Goal: Task Accomplishment & Management: Manage account settings

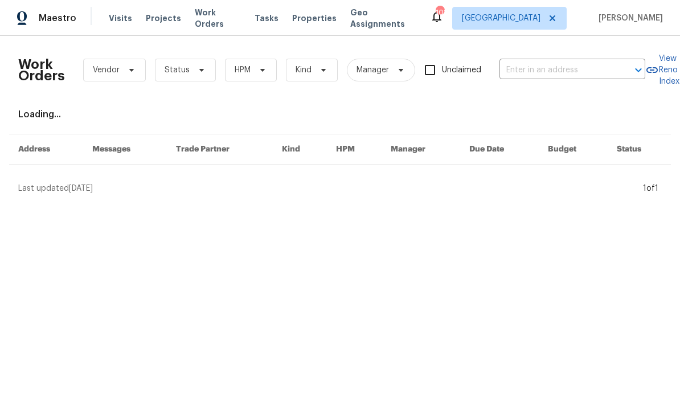
click at [539, 76] on input "text" at bounding box center [557, 71] width 114 height 18
type input "2046 dell"
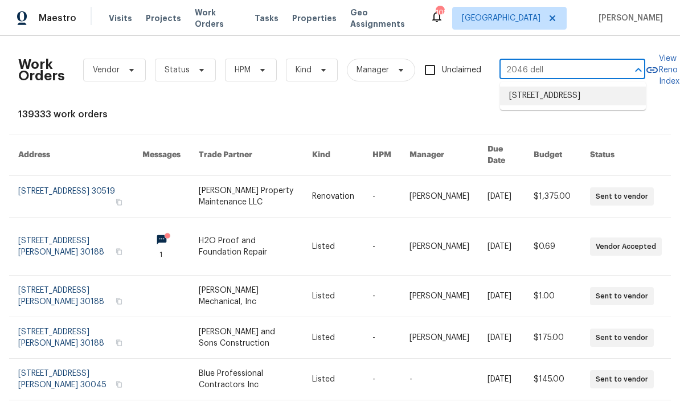
click at [574, 105] on li "[STREET_ADDRESS]" at bounding box center [573, 96] width 146 height 19
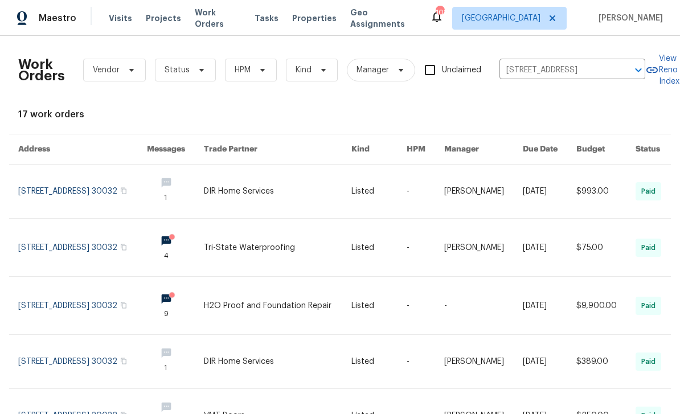
click at [22, 193] on link at bounding box center [82, 192] width 129 height 54
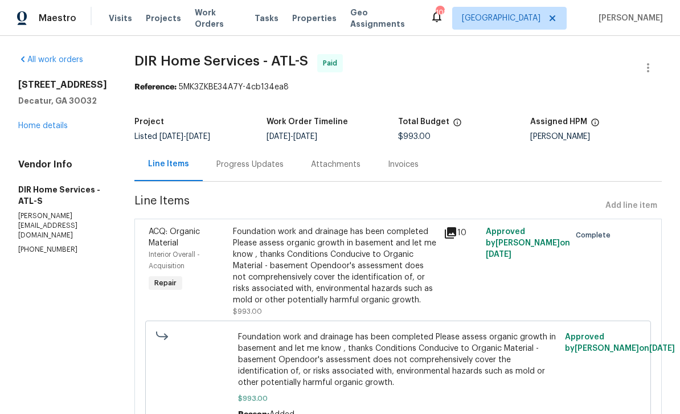
click at [51, 128] on link "Home details" at bounding box center [43, 126] width 50 height 8
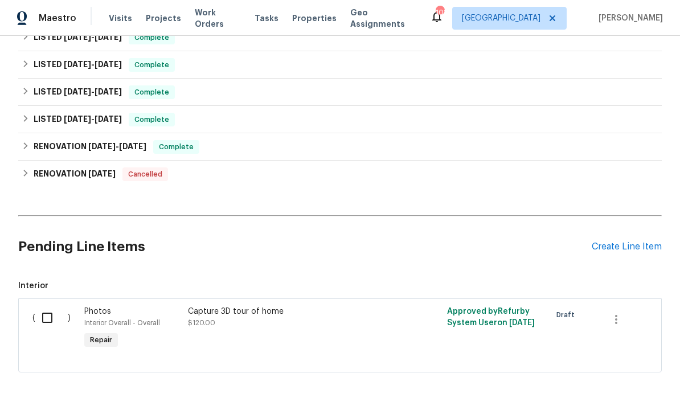
scroll to position [210, 0]
click at [632, 246] on div "Create Line Item" at bounding box center [627, 247] width 70 height 11
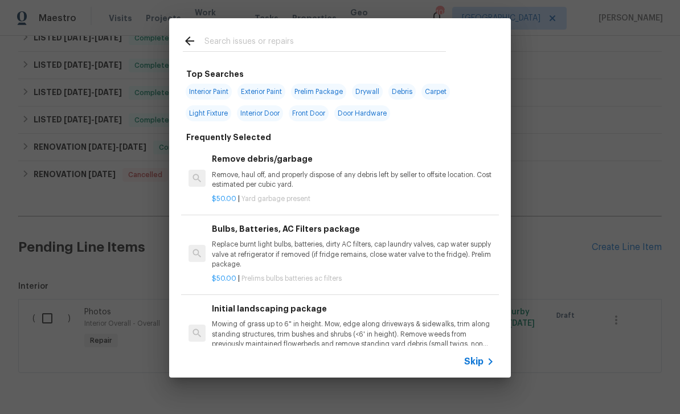
click at [419, 35] on input "text" at bounding box center [326, 42] width 242 height 17
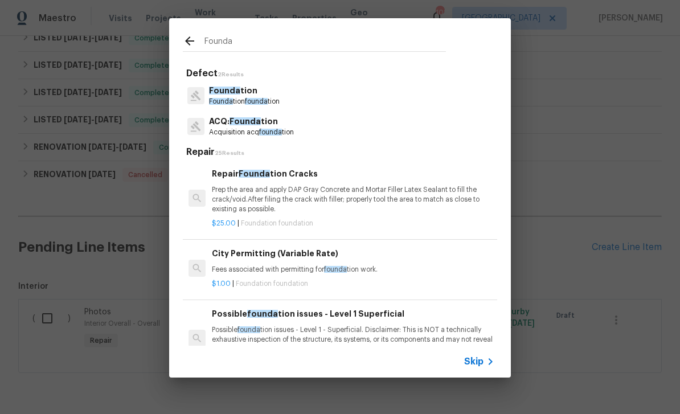
type input "Founda"
click at [355, 107] on div "Founda tion Founda tion founda tion" at bounding box center [340, 95] width 314 height 31
click at [355, 106] on div "Founda tion Founda tion founda tion" at bounding box center [340, 95] width 314 height 31
click at [231, 96] on p "Founda tion" at bounding box center [244, 91] width 71 height 12
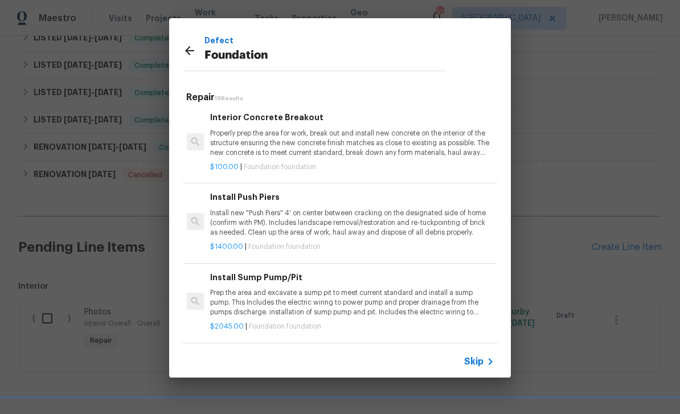
scroll to position [227, 2]
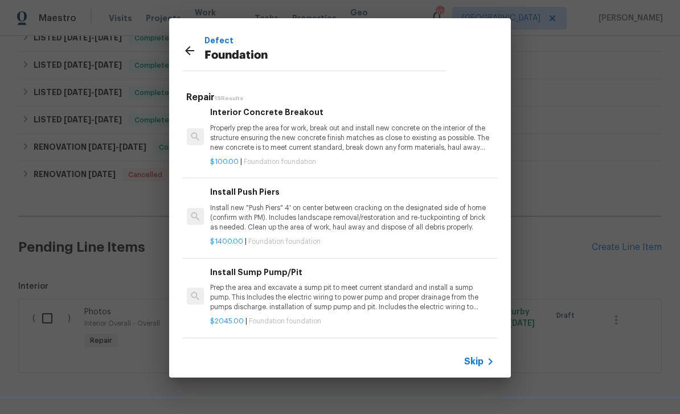
click at [418, 226] on p "Install new "Push Piers" 4' on center between cracking on the designated side o…" at bounding box center [351, 217] width 283 height 29
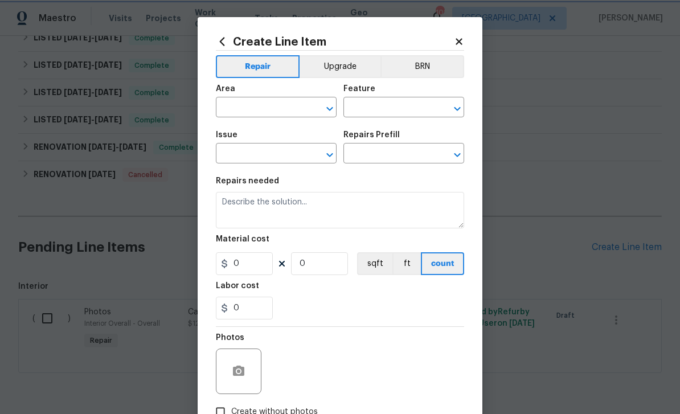
type input "Foundation"
type input "Install Push Piers $1,400.00"
type textarea "Install new "Push Piers" 4' on center between cracking on the designated side o…"
type input "1400"
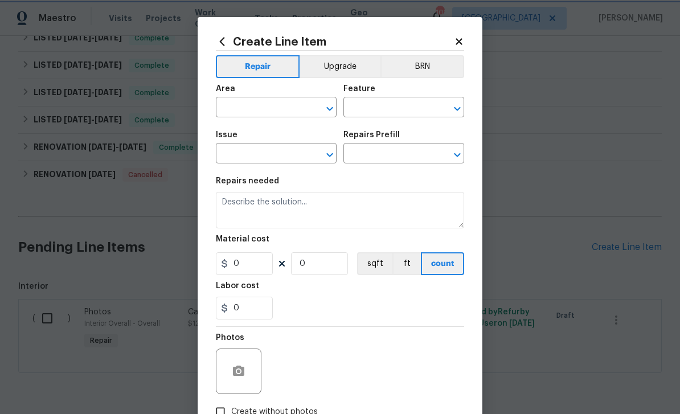
type input "1"
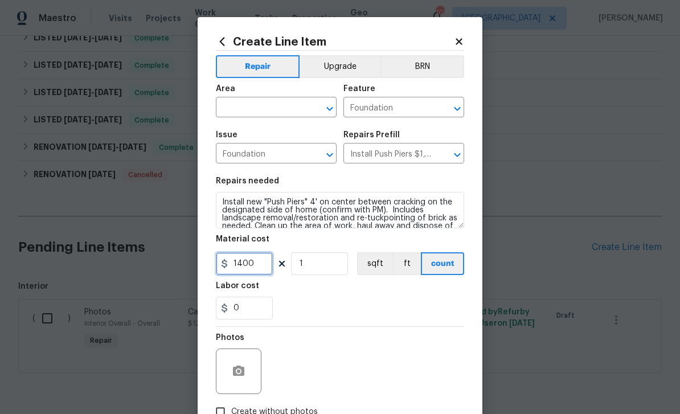
click at [260, 273] on input "1400" at bounding box center [244, 263] width 57 height 23
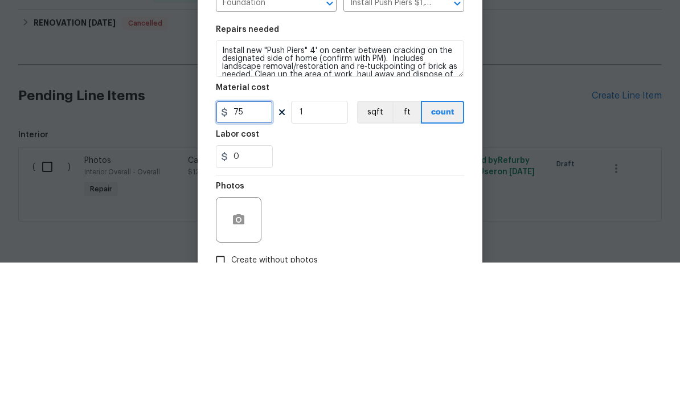
type input "75"
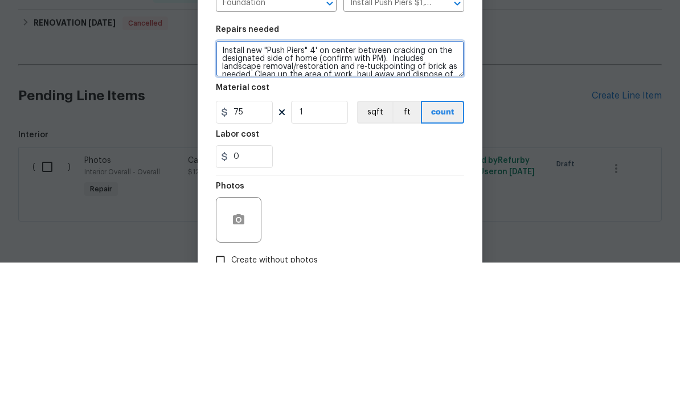
click at [228, 192] on textarea "Install new "Push Piers" 4' on center between cracking on the designated side o…" at bounding box center [340, 210] width 248 height 36
click at [231, 192] on textarea "Install new "Push Piers" 4' on center between cracking on the designated side o…" at bounding box center [340, 210] width 248 height 36
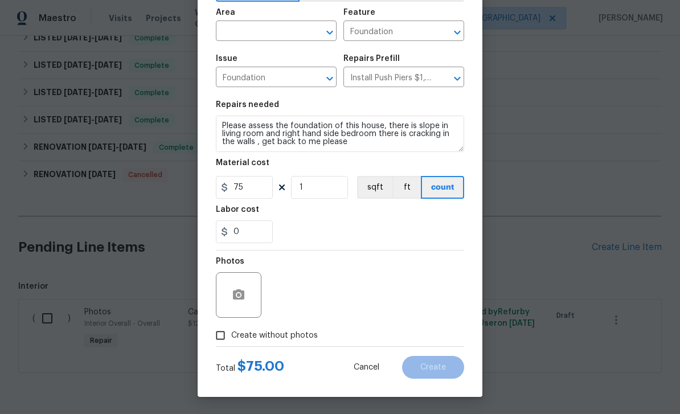
scroll to position [79, 0]
click at [260, 134] on textarea "Please assess the foundation of this house, there is slope in living room and r…" at bounding box center [340, 134] width 248 height 36
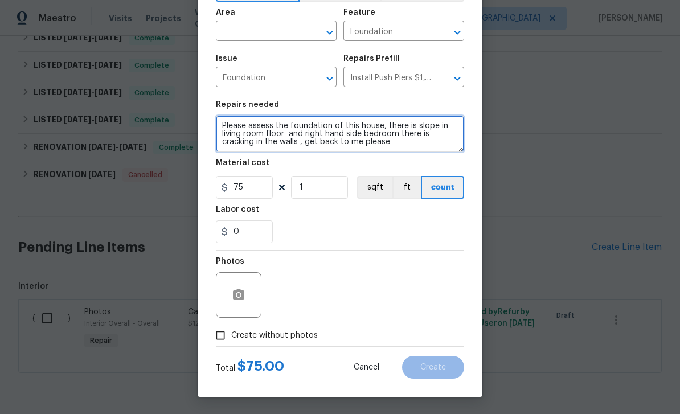
type textarea "Please assess the foundation of this house, there is slope in living room floor…"
click at [220, 332] on input "Create without photos" at bounding box center [221, 336] width 22 height 22
checkbox input "true"
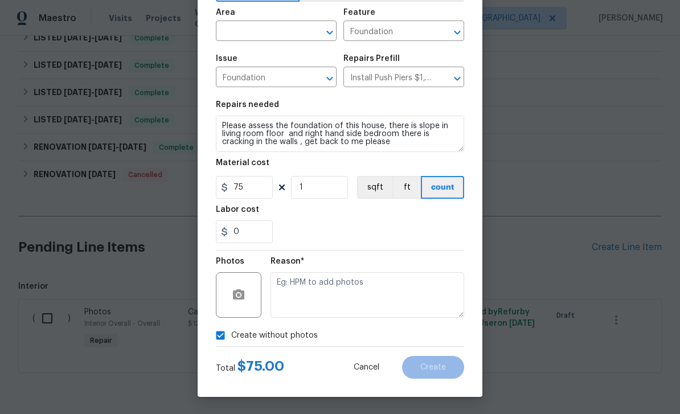
click at [247, 29] on input "text" at bounding box center [260, 32] width 89 height 18
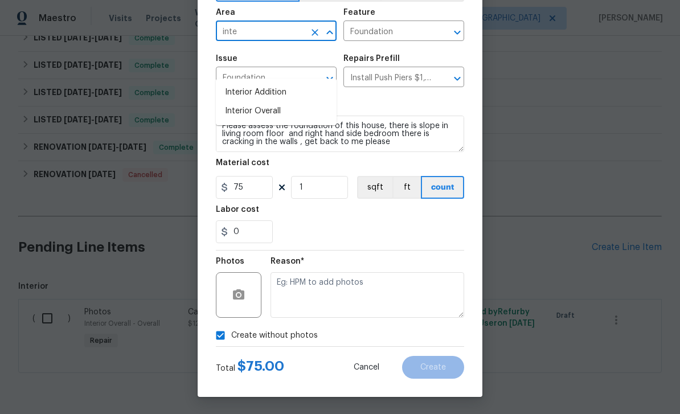
click at [246, 102] on li "Interior Overall" at bounding box center [276, 111] width 121 height 19
type input "Interior Overall"
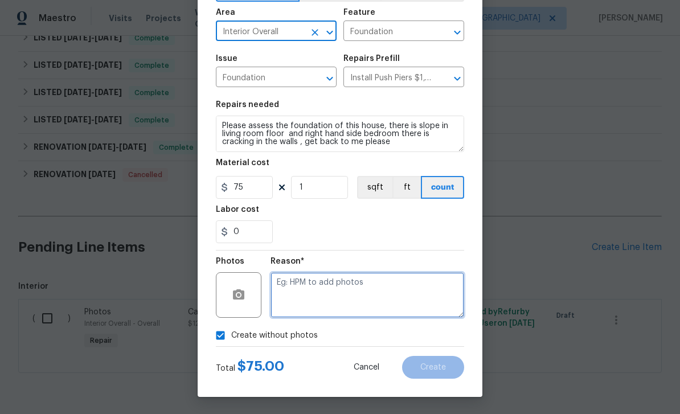
click at [406, 290] on textarea at bounding box center [368, 295] width 194 height 46
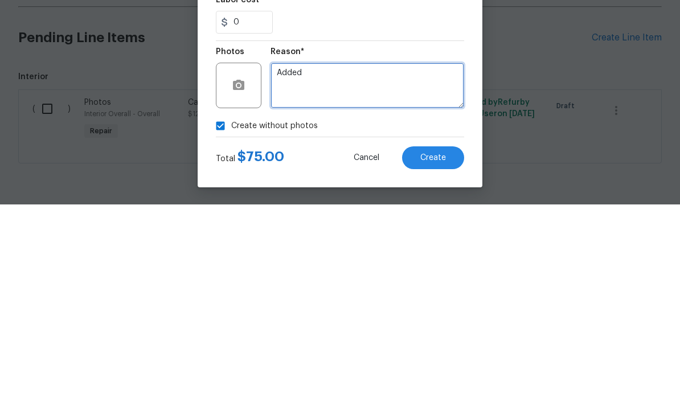
type textarea "Added"
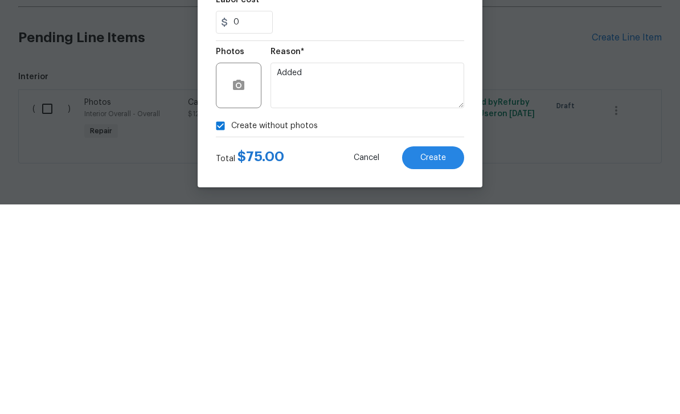
click at [453, 356] on button "Create" at bounding box center [433, 367] width 62 height 23
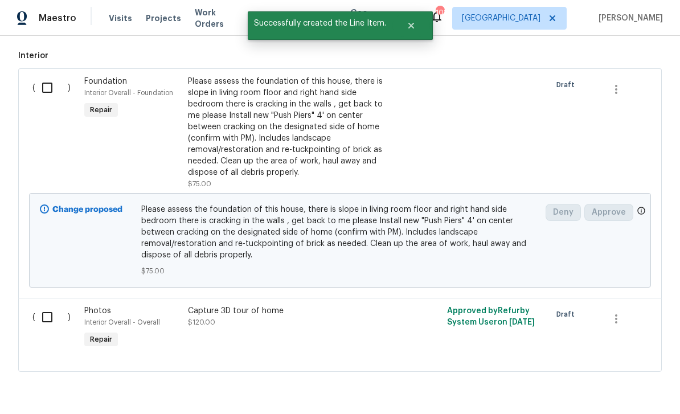
scroll to position [440, 0]
click at [46, 76] on input "checkbox" at bounding box center [51, 88] width 32 height 24
checkbox input "true"
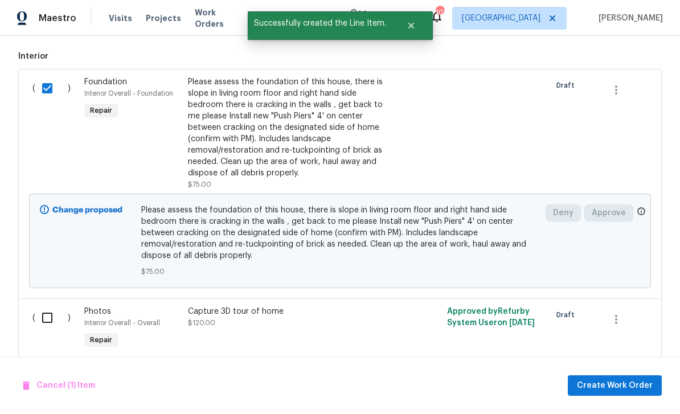
scroll to position [36, 0]
click at [628, 387] on span "Create Work Order" at bounding box center [615, 386] width 76 height 14
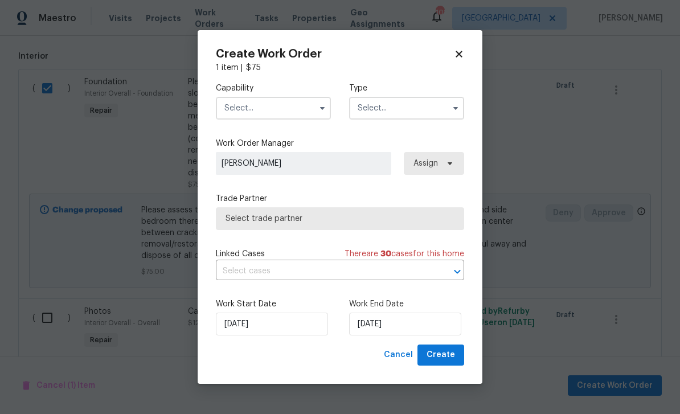
click at [312, 105] on input "text" at bounding box center [273, 108] width 115 height 23
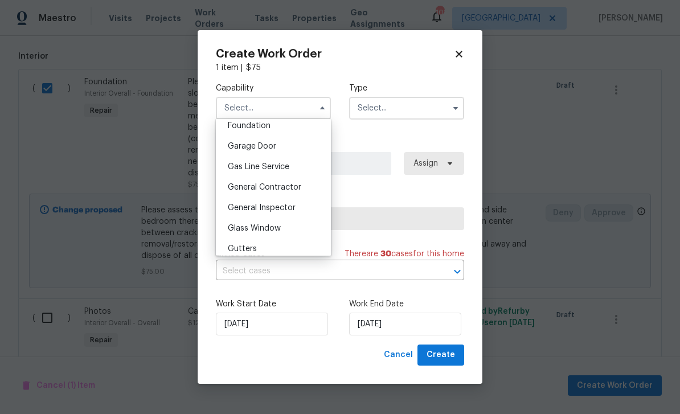
scroll to position [490, 0]
click at [310, 187] on div "General Contractor" at bounding box center [273, 186] width 109 height 21
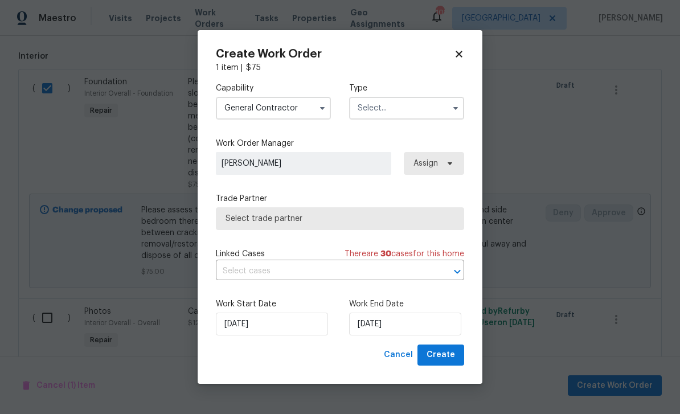
click at [427, 107] on input "text" at bounding box center [406, 108] width 115 height 23
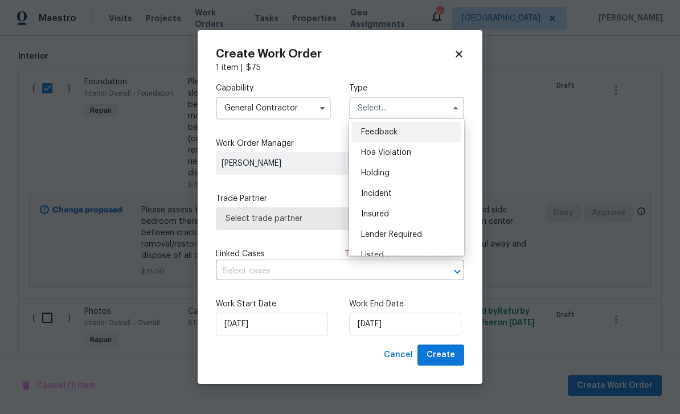
click at [310, 114] on input "General Contractor" at bounding box center [273, 108] width 115 height 23
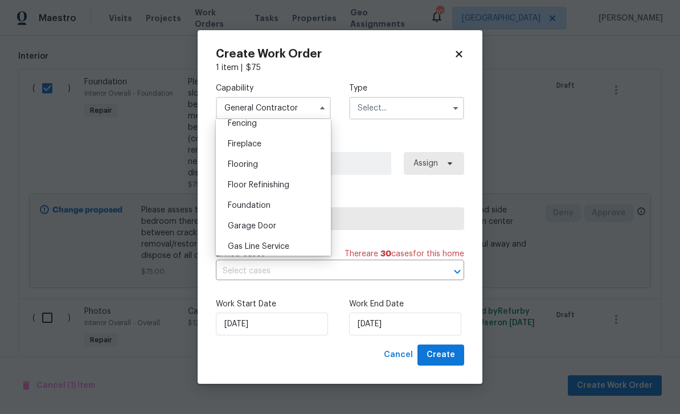
scroll to position [414, 0]
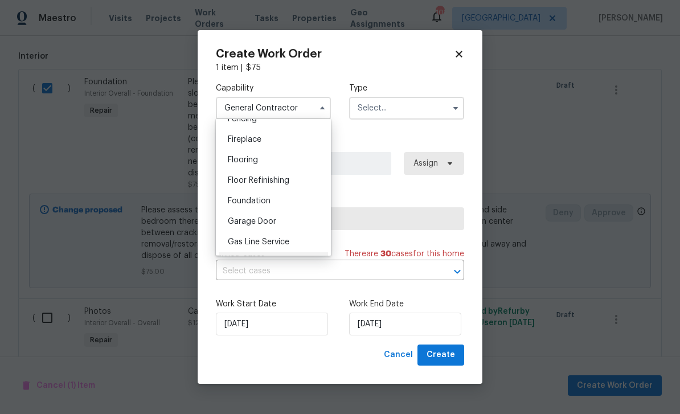
click at [295, 201] on div "Foundation" at bounding box center [273, 201] width 109 height 21
type input "Foundation"
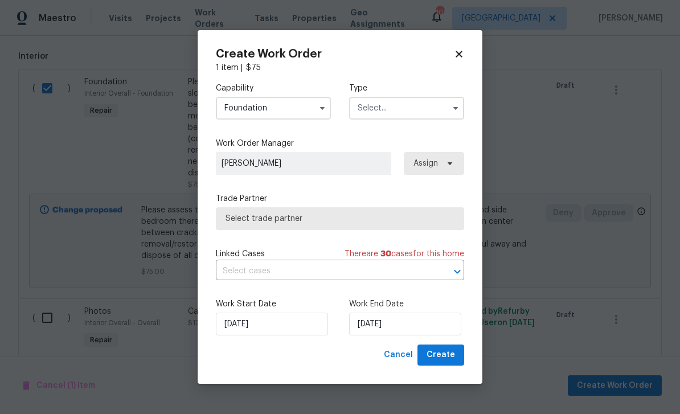
click at [402, 111] on input "text" at bounding box center [406, 108] width 115 height 23
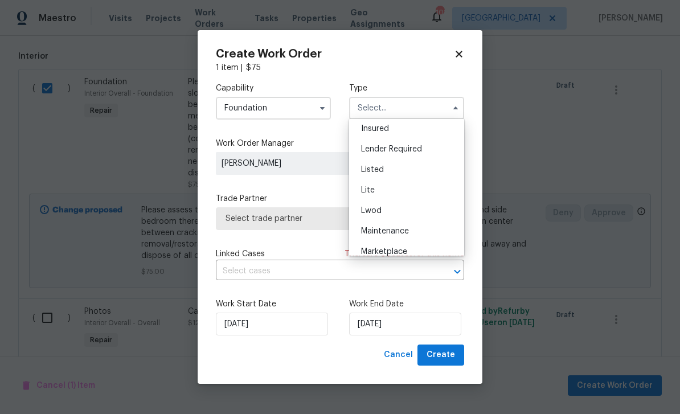
scroll to position [86, 0]
click at [398, 167] on div "Listed" at bounding box center [406, 169] width 109 height 21
type input "Listed"
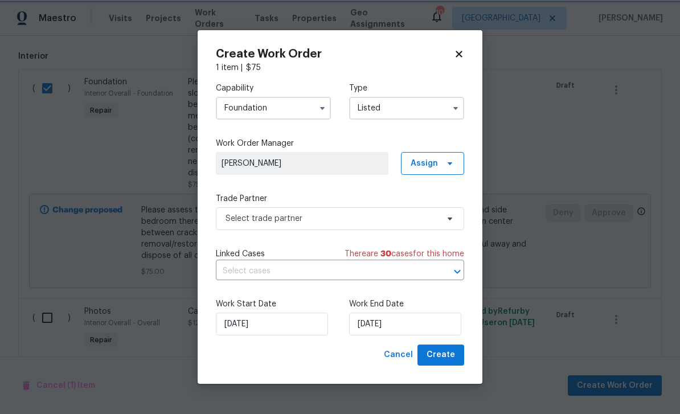
scroll to position [0, 0]
click at [432, 321] on input "8/25/2025" at bounding box center [405, 324] width 112 height 23
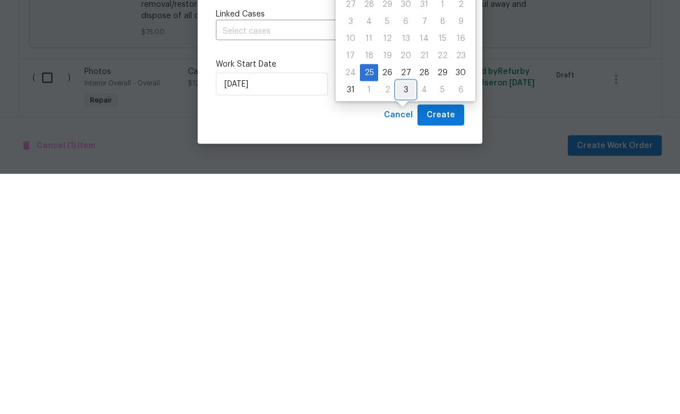
click at [399, 322] on div "3" at bounding box center [405, 330] width 19 height 16
type input "9/3/2025"
select select "8"
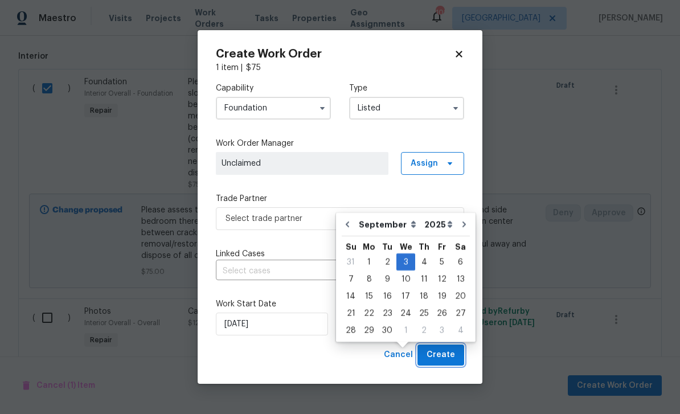
click at [451, 351] on span "Create" at bounding box center [441, 355] width 28 height 14
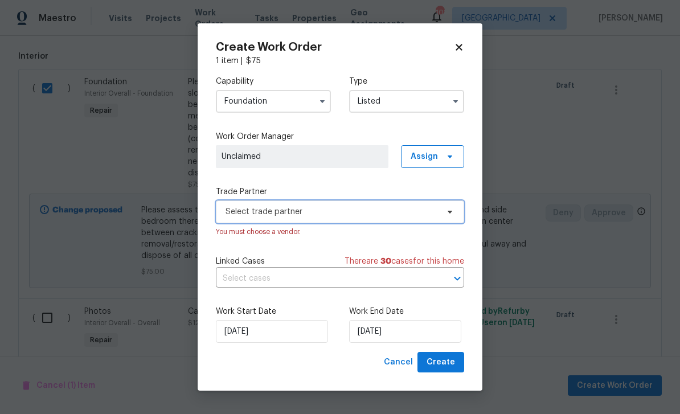
click at [418, 209] on span "Select trade partner" at bounding box center [332, 211] width 212 height 11
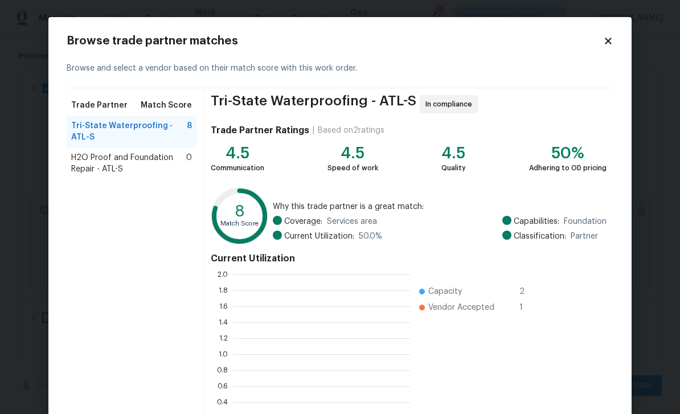
scroll to position [160, 177]
click at [98, 159] on span "H2O Proof and Foundation Repair - ATL-S" at bounding box center [128, 163] width 115 height 23
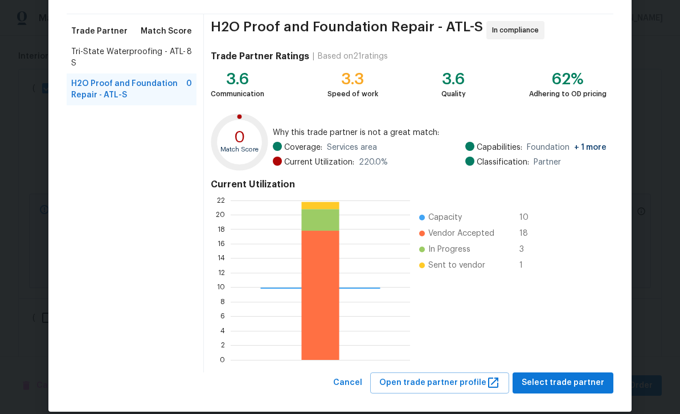
scroll to position [79, 0]
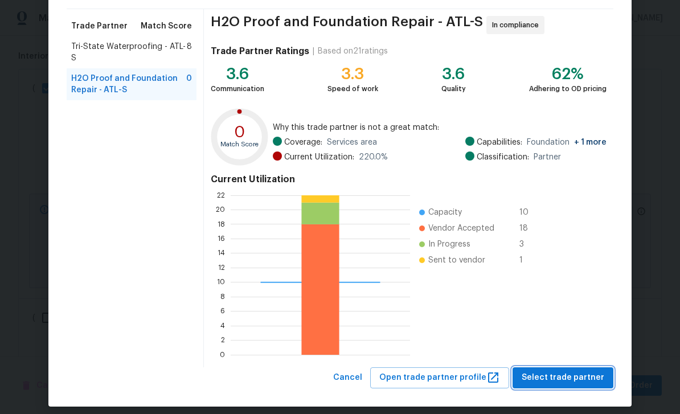
click at [592, 380] on span "Select trade partner" at bounding box center [563, 378] width 83 height 14
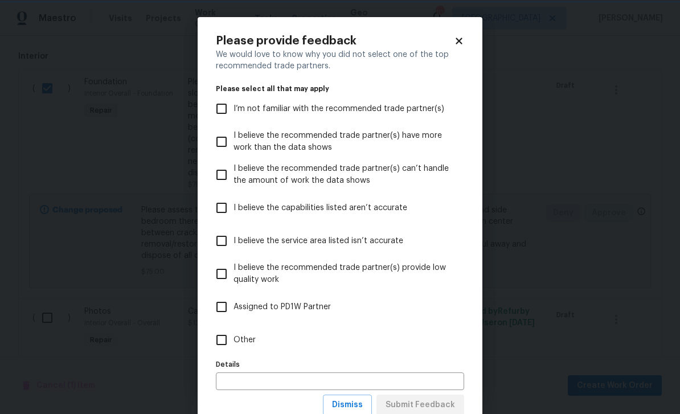
scroll to position [0, 0]
click at [233, 109] on input "I’m not familiar with the recommended trade partner(s)" at bounding box center [222, 109] width 24 height 24
checkbox input "true"
click at [453, 404] on span "Submit Feedback" at bounding box center [421, 405] width 70 height 14
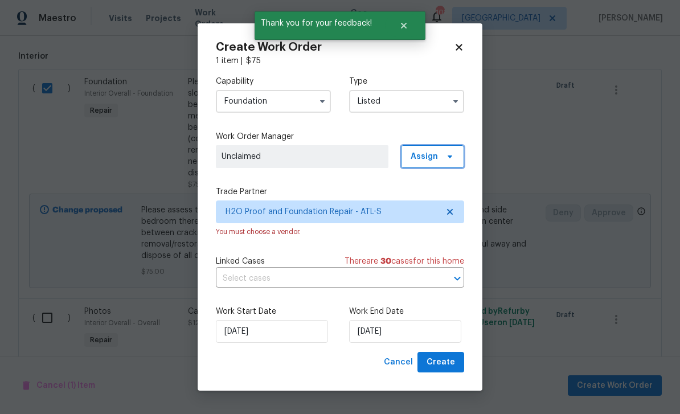
click at [432, 160] on span "Assign" at bounding box center [424, 156] width 27 height 11
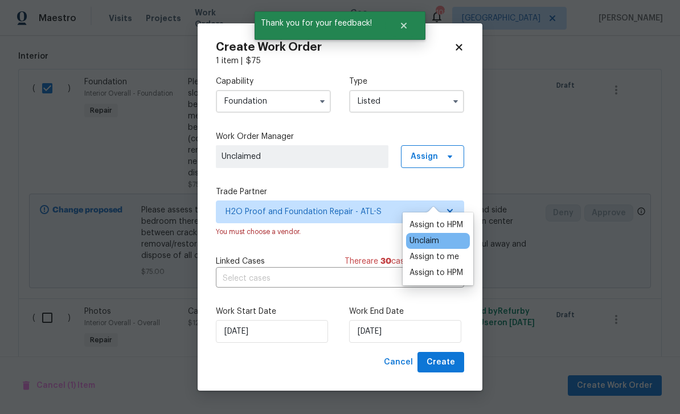
click at [456, 267] on div "Assign to HPM" at bounding box center [437, 272] width 54 height 11
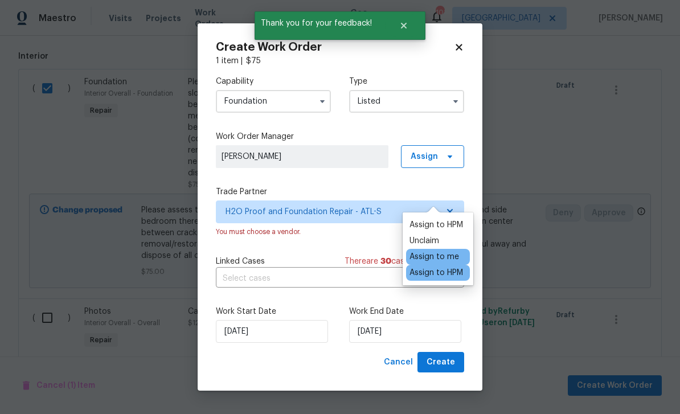
click at [451, 251] on div "Assign to me" at bounding box center [435, 256] width 50 height 11
click at [460, 313] on label "Work End Date" at bounding box center [406, 311] width 115 height 11
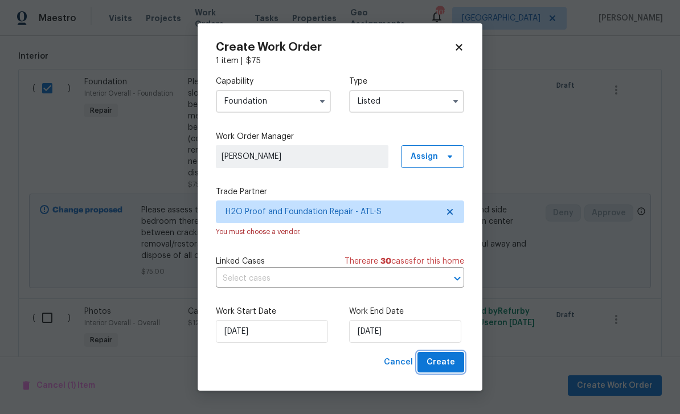
click at [453, 364] on span "Create" at bounding box center [441, 362] width 28 height 14
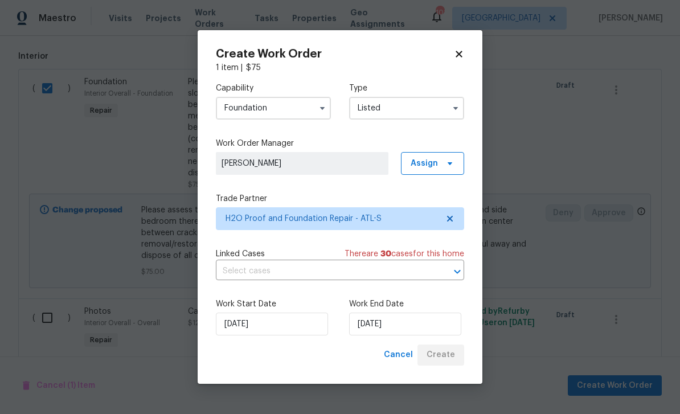
checkbox input "false"
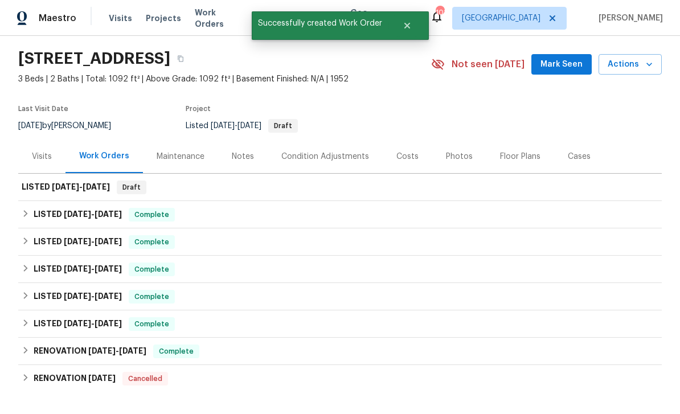
scroll to position [32, 0]
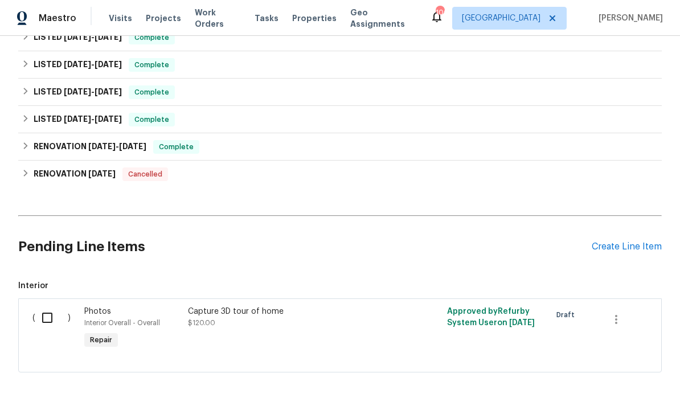
scroll to position [312, 0]
click at [635, 242] on div "Create Line Item" at bounding box center [627, 247] width 70 height 11
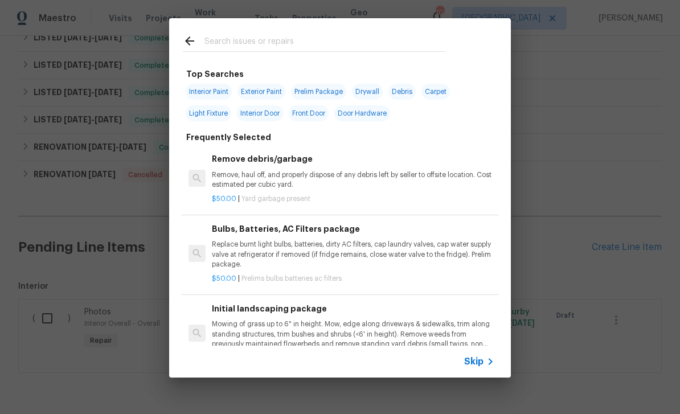
click at [444, 38] on input "text" at bounding box center [326, 42] width 242 height 17
type input "Hvac"
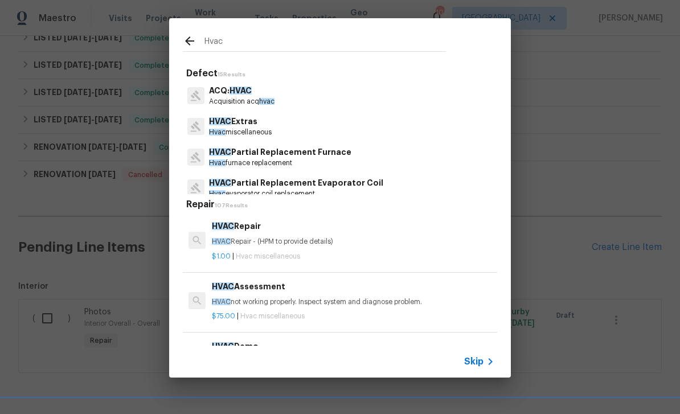
click at [226, 123] on span "HVAC" at bounding box center [220, 121] width 22 height 8
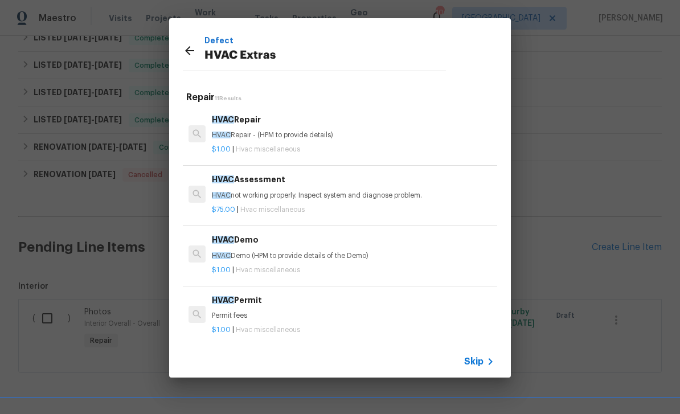
click at [225, 123] on h6 "HVAC Repair" at bounding box center [353, 119] width 283 height 13
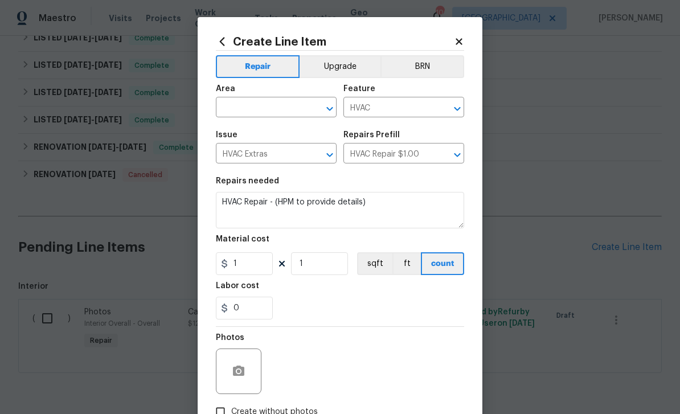
click at [285, 112] on input "text" at bounding box center [260, 109] width 89 height 18
click at [279, 162] on li "HVAC" at bounding box center [276, 171] width 121 height 19
type input "HVAC"
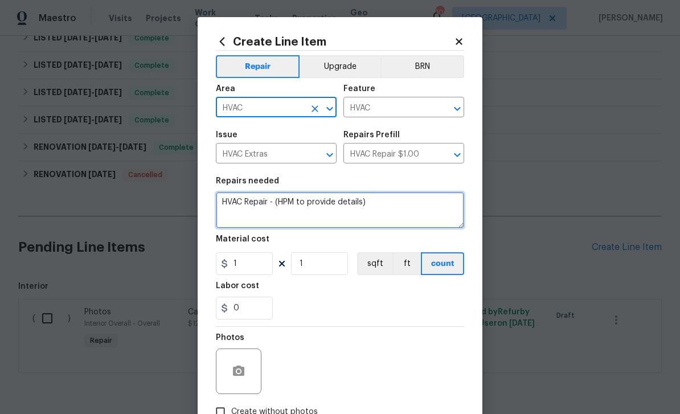
click at [385, 210] on textarea "HVAC Repair - (HPM to provide details)" at bounding box center [340, 210] width 248 height 36
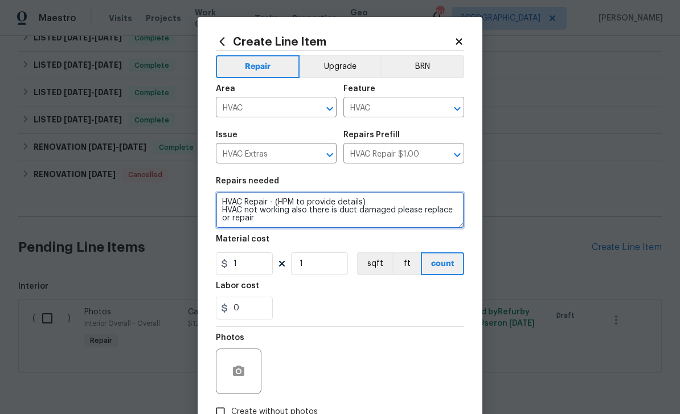
type textarea "HVAC Repair - (HPM to provide details) HVAC not working also there is duct dama…"
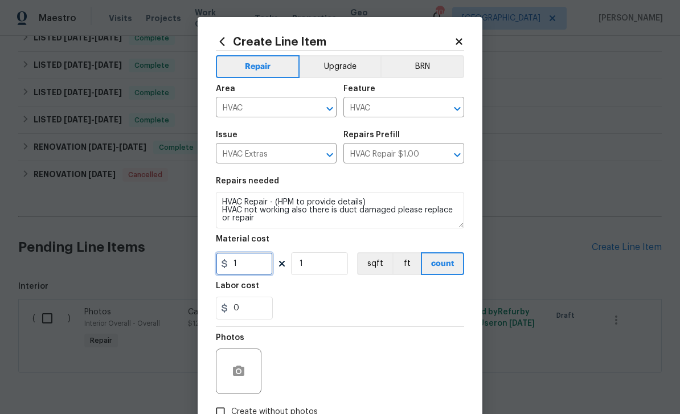
click at [257, 257] on input "1" at bounding box center [244, 263] width 57 height 23
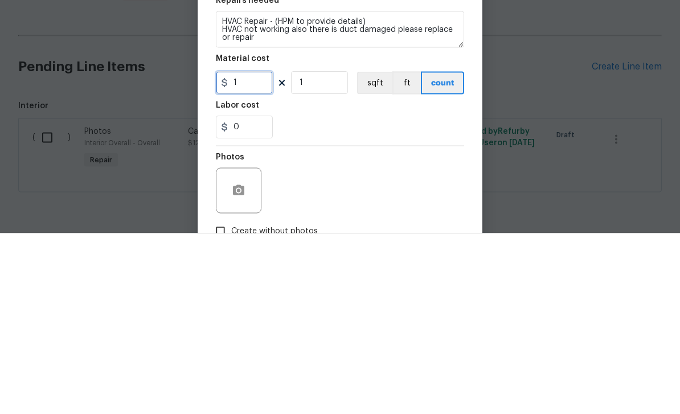
click at [250, 252] on input "1" at bounding box center [244, 263] width 57 height 23
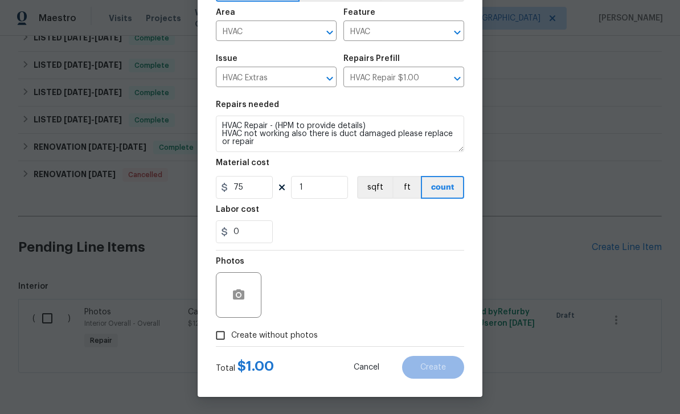
scroll to position [79, 0]
type input "75"
click at [220, 337] on input "Create without photos" at bounding box center [221, 336] width 22 height 22
checkbox input "true"
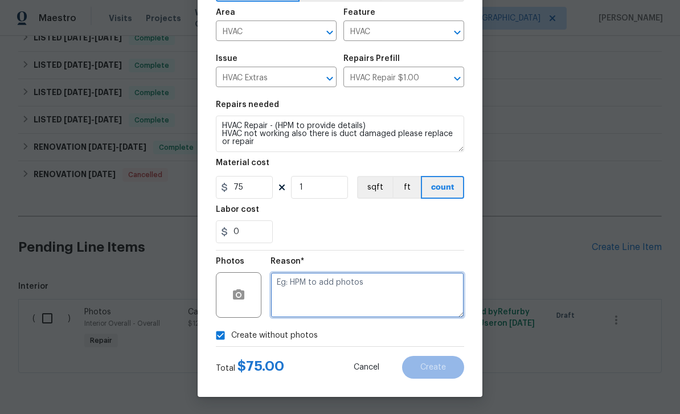
click at [326, 300] on textarea at bounding box center [368, 295] width 194 height 46
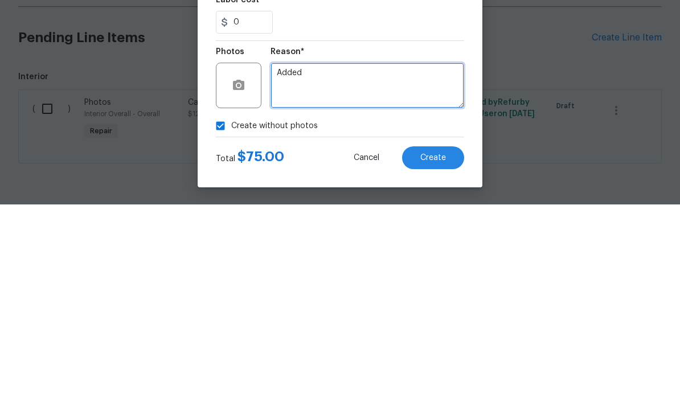
type textarea "Added"
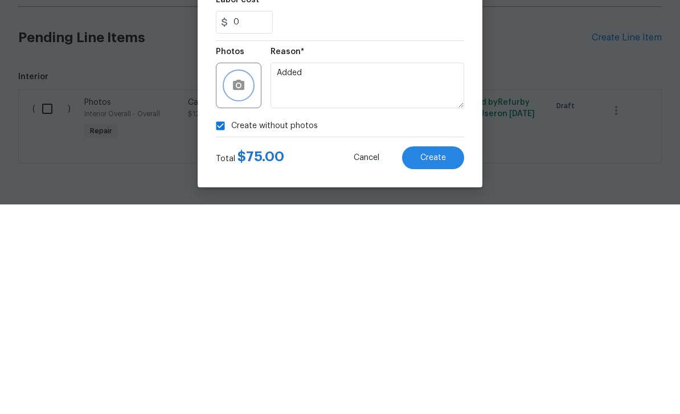
click at [234, 281] on button "button" at bounding box center [238, 294] width 27 height 27
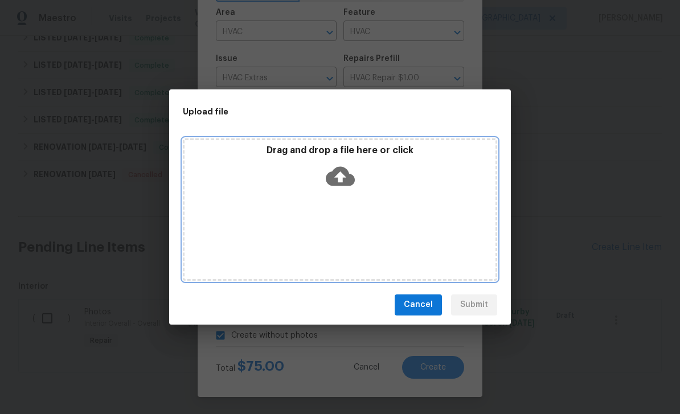
click at [338, 165] on icon at bounding box center [340, 176] width 29 height 29
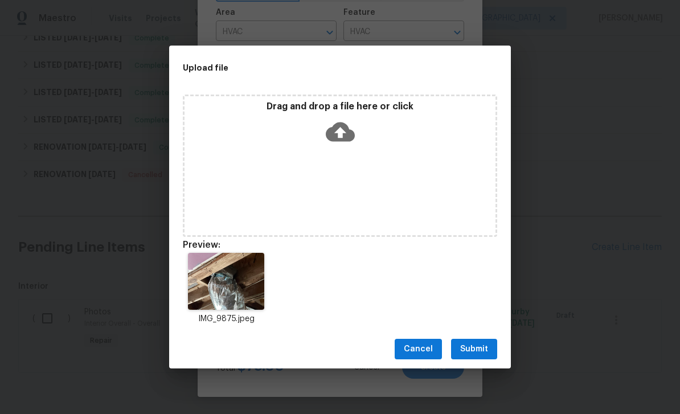
click at [487, 345] on span "Submit" at bounding box center [474, 349] width 28 height 14
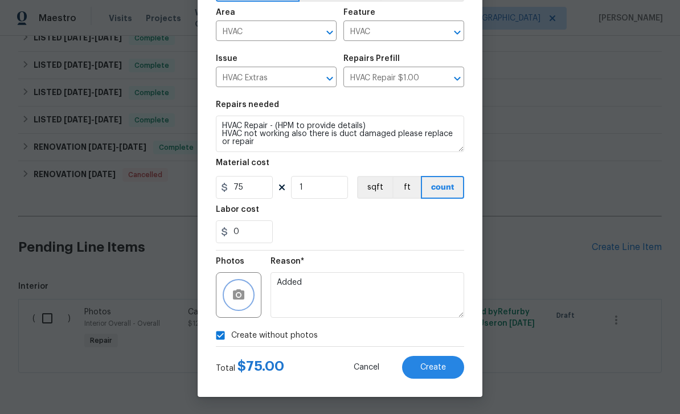
checkbox input "false"
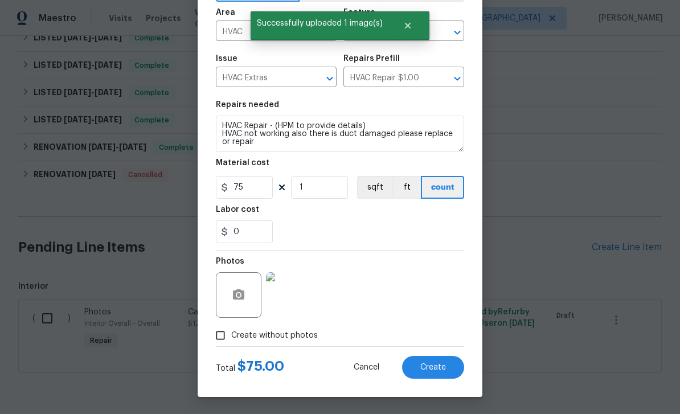
click at [444, 364] on span "Create" at bounding box center [433, 367] width 26 height 9
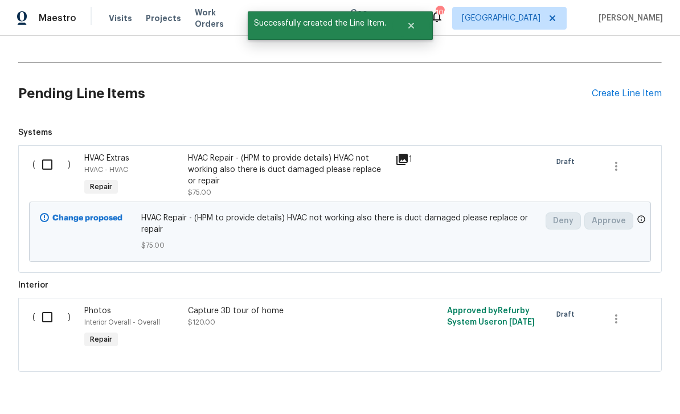
scroll to position [465, 0]
click at [49, 153] on input "checkbox" at bounding box center [51, 165] width 32 height 24
checkbox input "true"
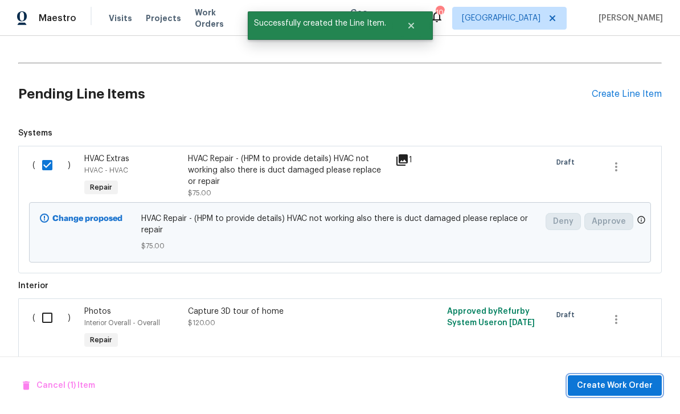
click at [607, 384] on span "Create Work Order" at bounding box center [615, 386] width 76 height 14
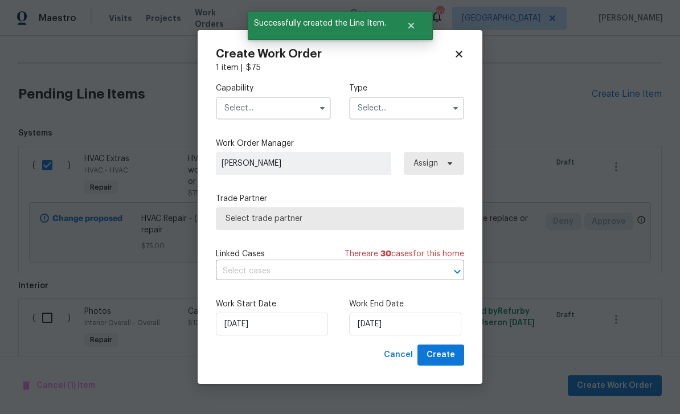
click at [304, 101] on input "text" at bounding box center [273, 108] width 115 height 23
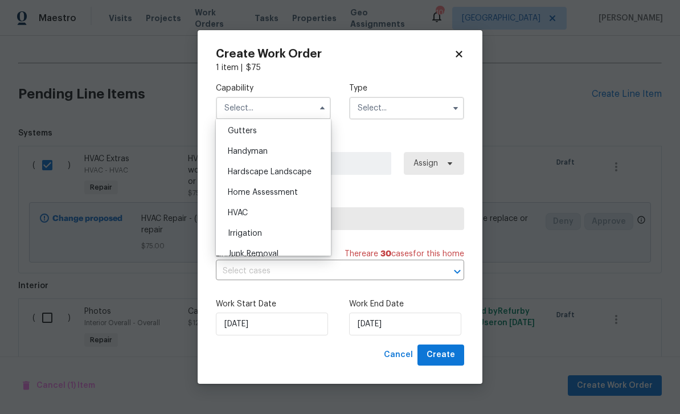
scroll to position [628, 0]
click at [299, 191] on div "HVAC" at bounding box center [273, 192] width 109 height 21
type input "HVAC"
click at [414, 97] on input "text" at bounding box center [406, 108] width 115 height 23
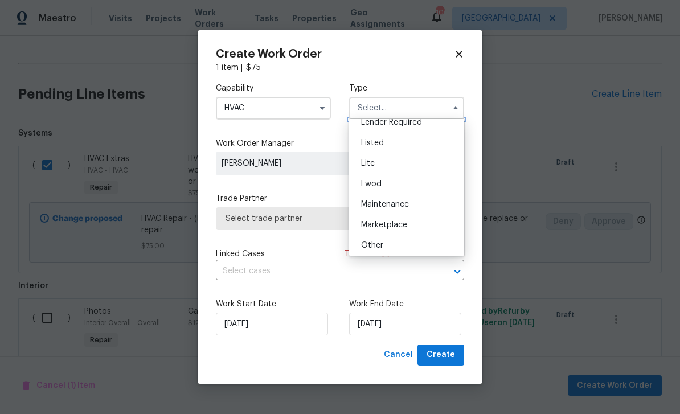
scroll to position [92, 0]
click at [397, 162] on div "Listed" at bounding box center [406, 163] width 109 height 21
type input "Listed"
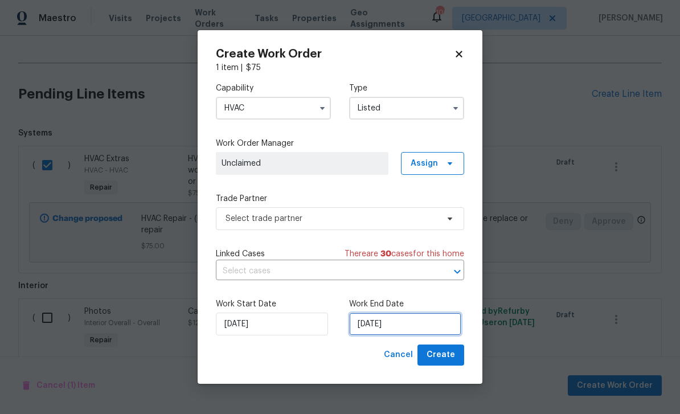
click at [414, 329] on input "8/25/2025" at bounding box center [405, 324] width 112 height 23
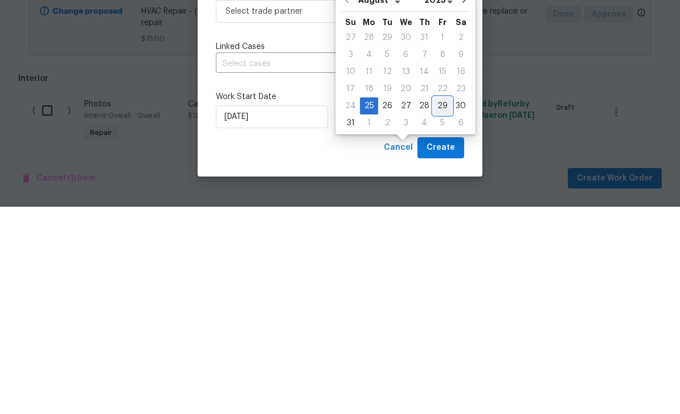
click at [438, 305] on div "29" at bounding box center [443, 313] width 18 height 16
type input "[DATE]"
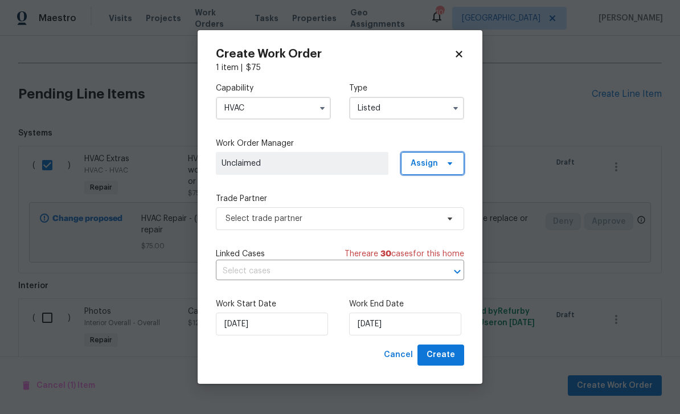
click at [434, 163] on span "Assign" at bounding box center [424, 163] width 27 height 11
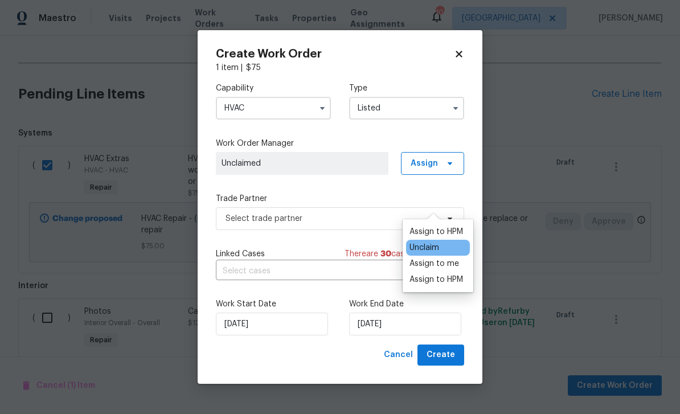
click at [451, 274] on div "Assign to HPM" at bounding box center [437, 279] width 54 height 11
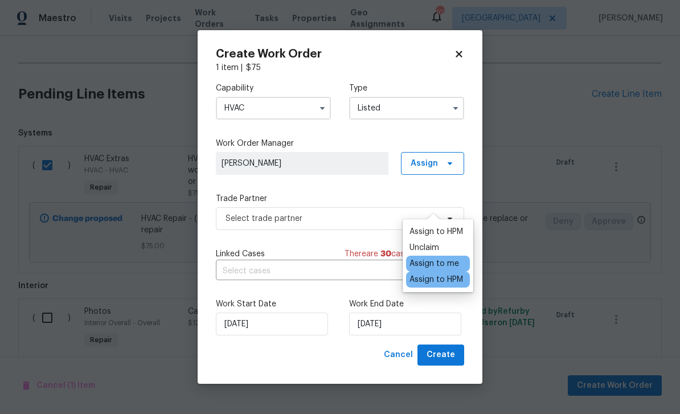
click at [368, 198] on label "Trade Partner" at bounding box center [340, 198] width 248 height 11
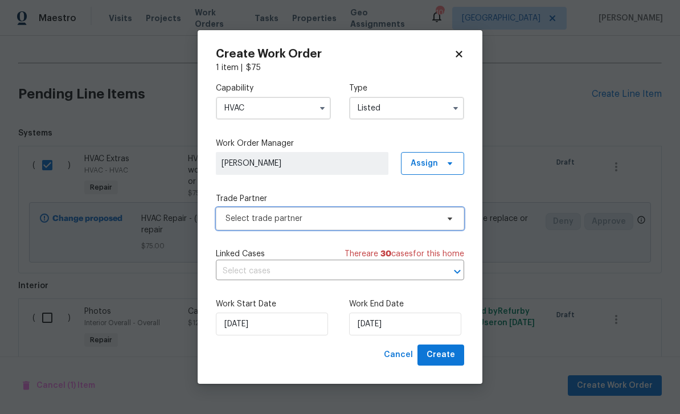
click at [389, 220] on span "Select trade partner" at bounding box center [332, 218] width 212 height 11
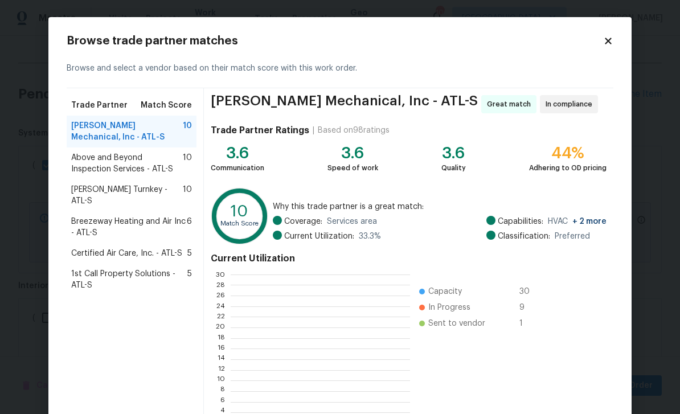
scroll to position [160, 179]
click at [94, 187] on span "Davis Turnkey - ATL-S" at bounding box center [127, 195] width 112 height 23
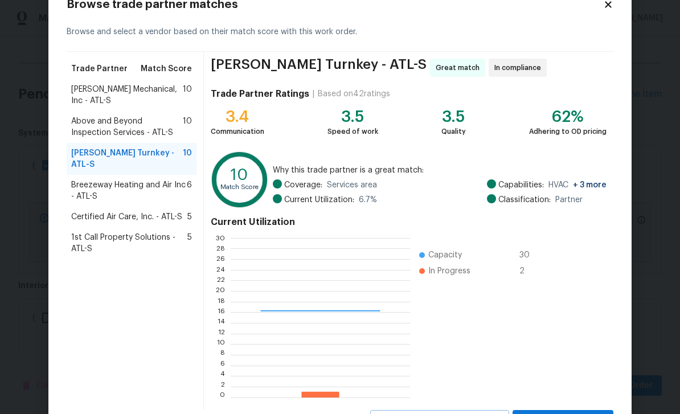
scroll to position [52, 0]
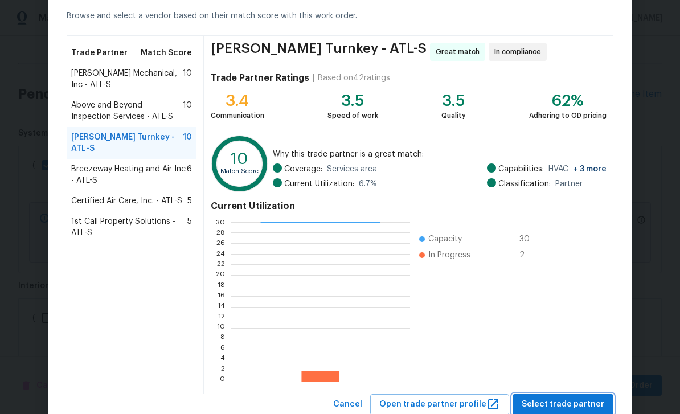
click at [597, 408] on span "Select trade partner" at bounding box center [563, 405] width 83 height 14
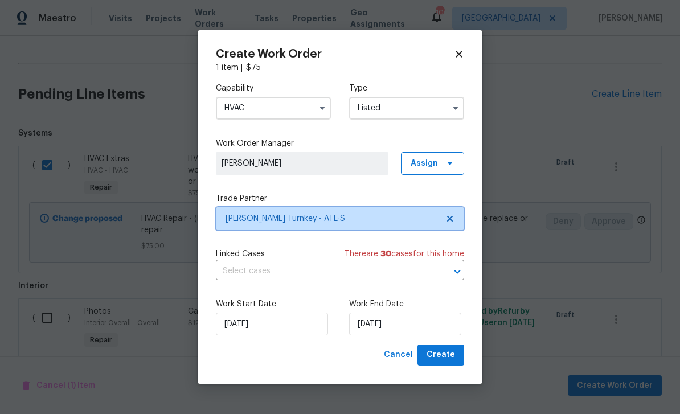
scroll to position [0, 0]
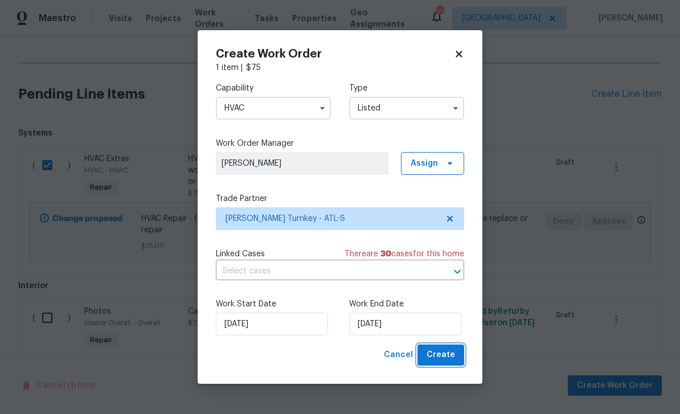
click at [459, 362] on button "Create" at bounding box center [441, 355] width 47 height 21
checkbox input "false"
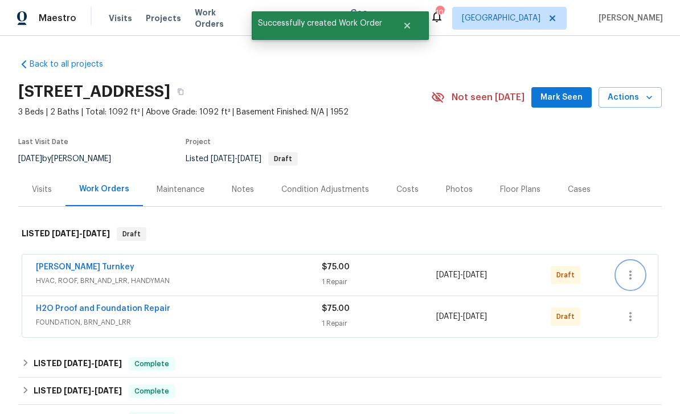
click at [635, 268] on icon "button" at bounding box center [631, 275] width 14 height 14
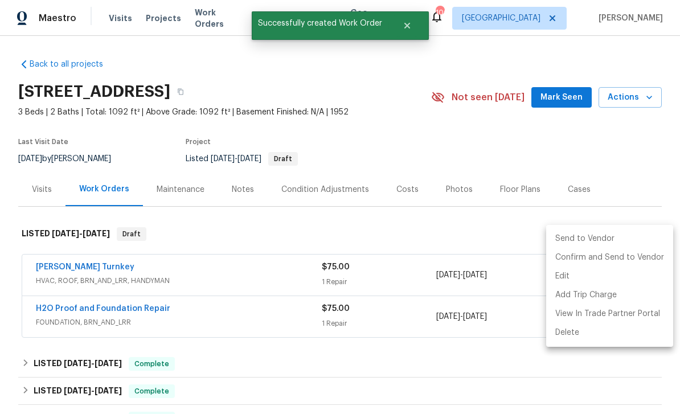
click at [590, 242] on li "Send to Vendor" at bounding box center [609, 239] width 127 height 19
click at [513, 302] on div at bounding box center [340, 207] width 680 height 414
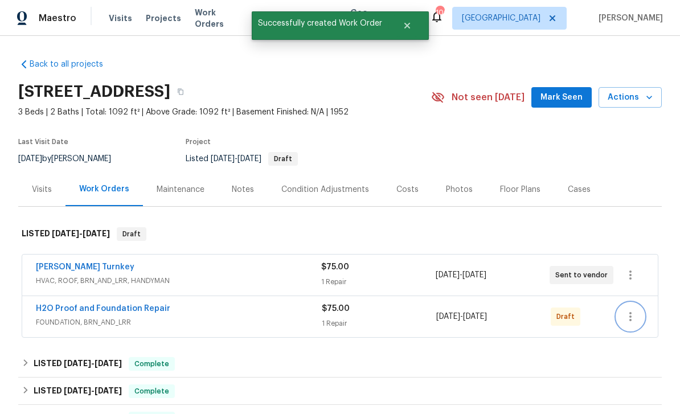
click at [634, 310] on icon "button" at bounding box center [631, 317] width 14 height 14
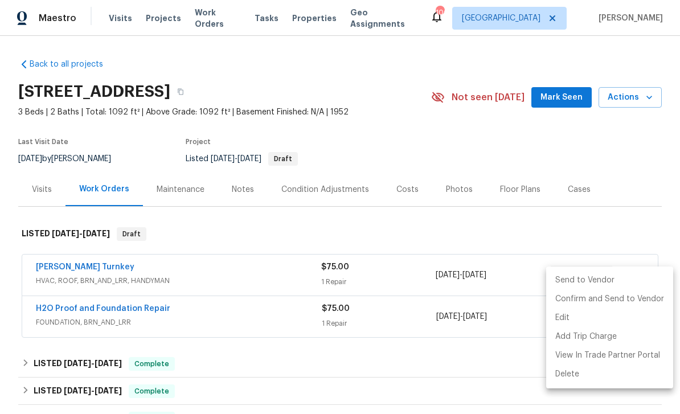
click at [587, 286] on li "Send to Vendor" at bounding box center [609, 280] width 127 height 19
click at [497, 333] on div at bounding box center [340, 207] width 680 height 414
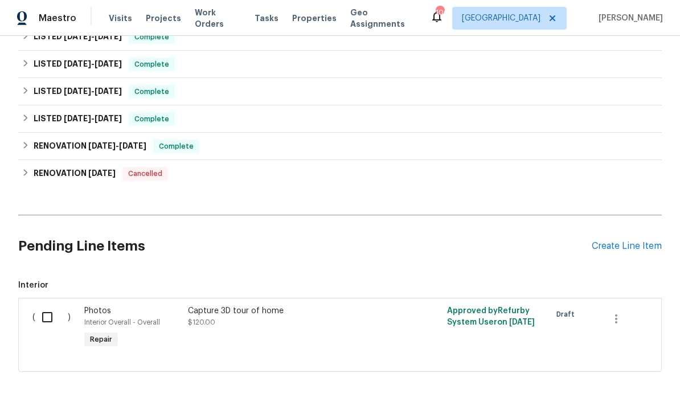
scroll to position [353, 0]
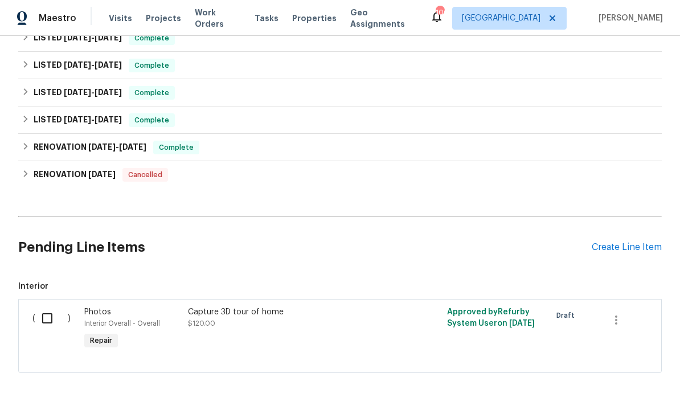
click at [621, 251] on div "Create Line Item" at bounding box center [627, 247] width 70 height 11
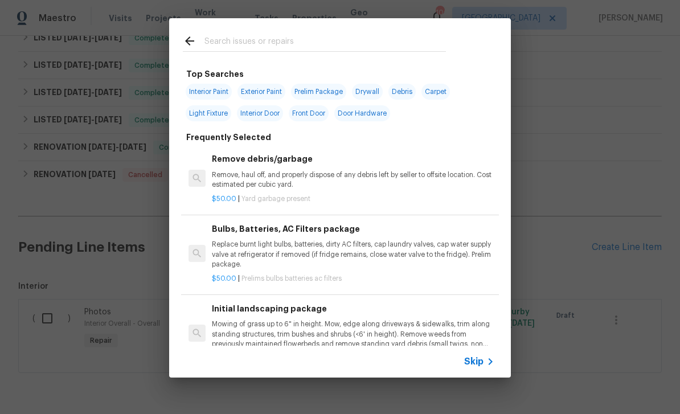
click at [398, 41] on input "text" at bounding box center [326, 42] width 242 height 17
type input "Interior"
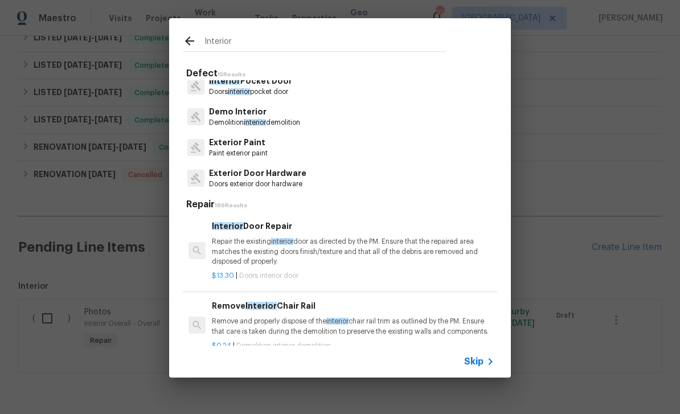
scroll to position [250, 0]
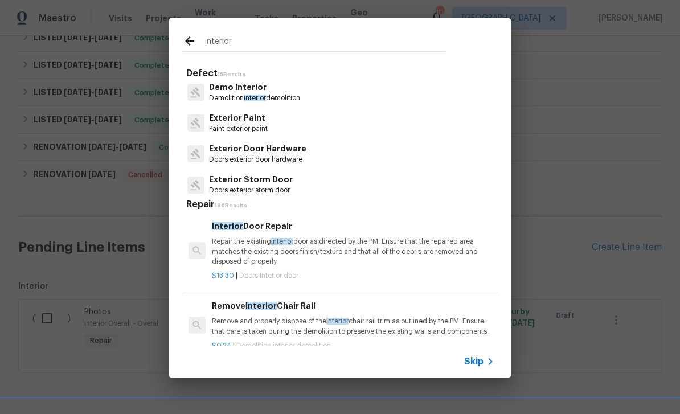
click at [482, 358] on span "Skip" at bounding box center [473, 361] width 19 height 11
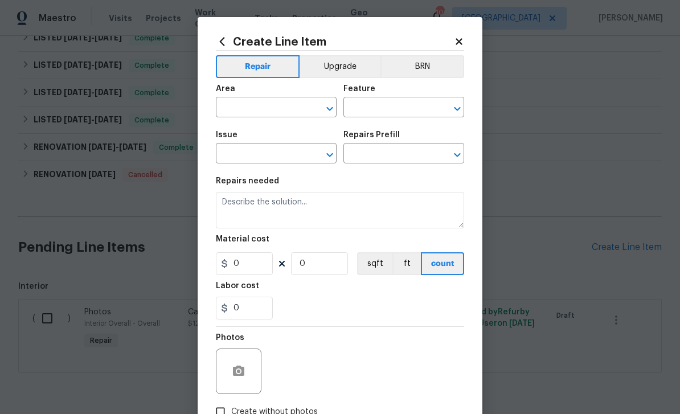
click at [234, 101] on input "text" at bounding box center [260, 109] width 89 height 18
click at [304, 153] on li "Interior Overall" at bounding box center [276, 153] width 121 height 19
type input "Interior Overall"
click at [398, 107] on input "text" at bounding box center [388, 109] width 89 height 18
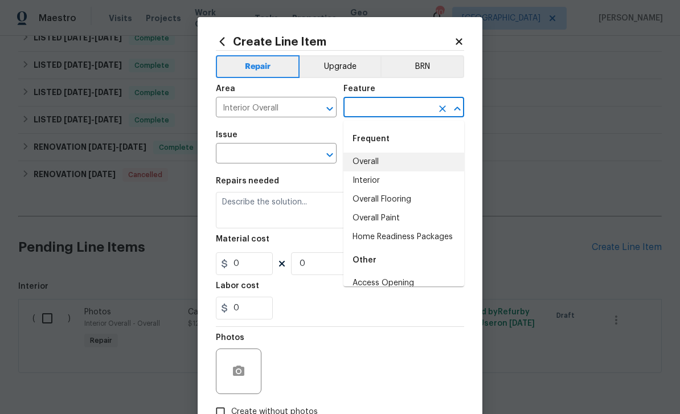
click at [396, 158] on li "Overall" at bounding box center [404, 162] width 121 height 19
type input "Overall"
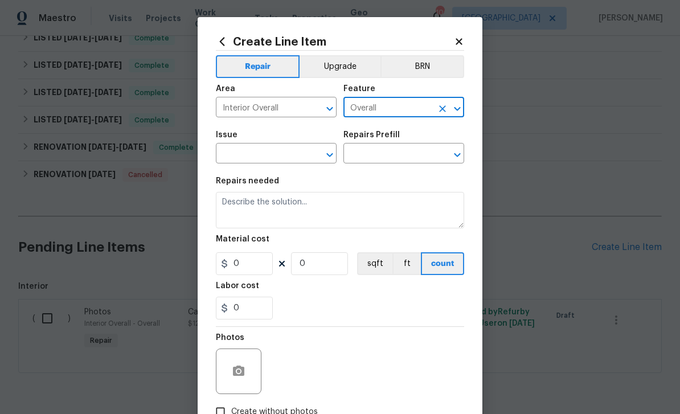
click at [245, 151] on input "text" at bounding box center [260, 155] width 89 height 18
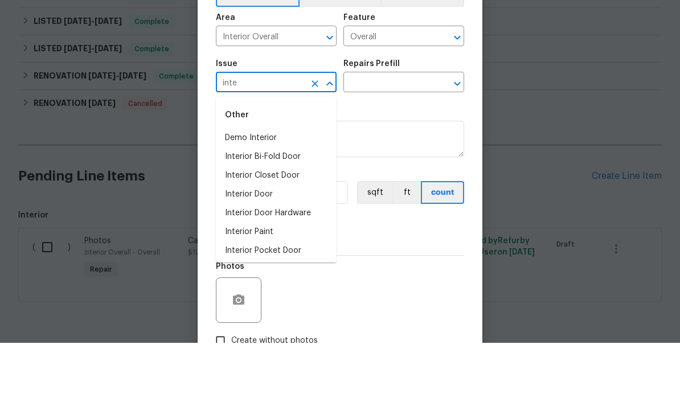
scroll to position [36, 0]
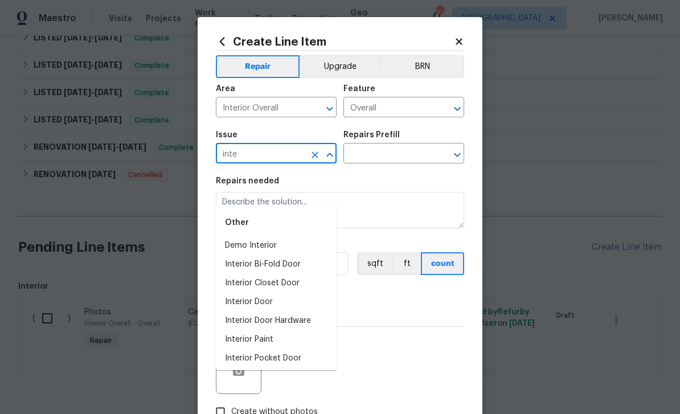
click at [248, 157] on input "inte" at bounding box center [260, 155] width 89 height 18
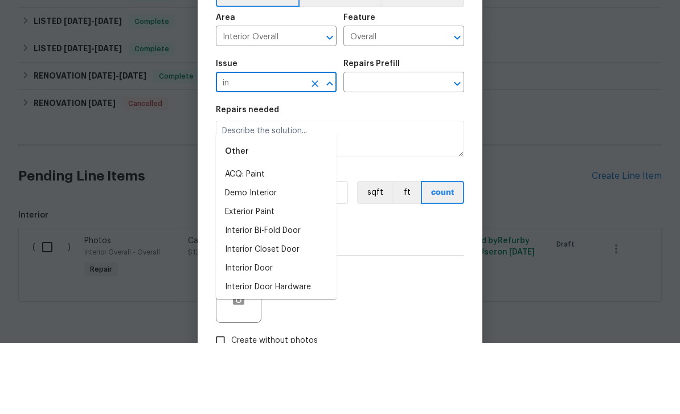
type input "i"
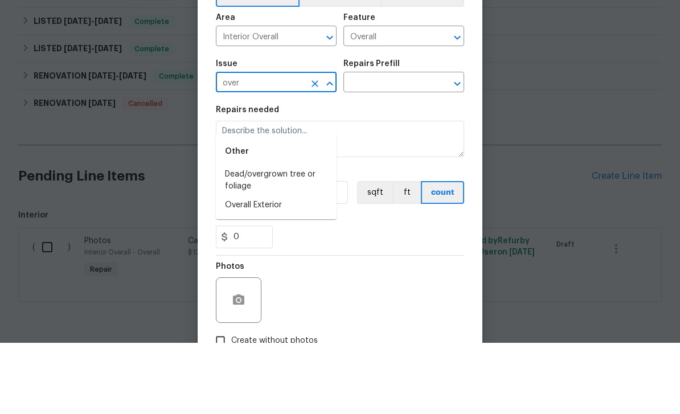
click at [309, 267] on li "Overall Exterior" at bounding box center [276, 276] width 121 height 19
type input "Overall Exterior"
click at [389, 146] on input "text" at bounding box center [388, 155] width 89 height 18
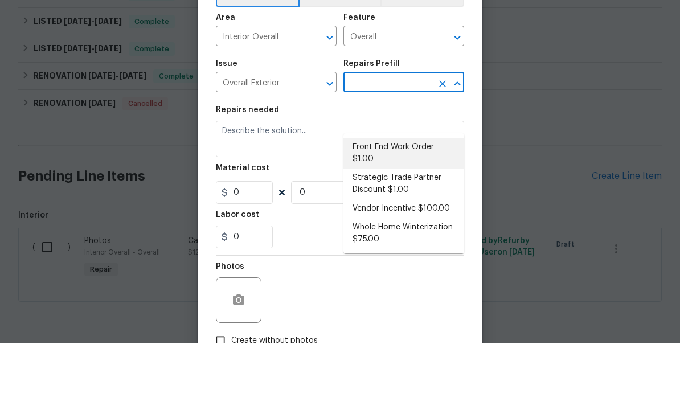
click at [438, 209] on li "Front End Work Order $1.00" at bounding box center [404, 224] width 121 height 31
type input "Front End Work Order $1.00"
type textarea "Placeholder line item for the creation of front end work orders."
type input "1"
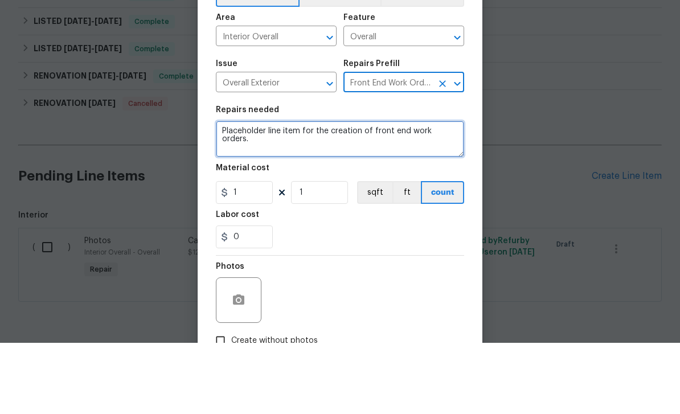
click at [445, 192] on textarea "Placeholder line item for the creation of front end work orders." at bounding box center [340, 210] width 248 height 36
click at [451, 192] on textarea "Placeholder line item for the creation of front end work orders." at bounding box center [340, 210] width 248 height 36
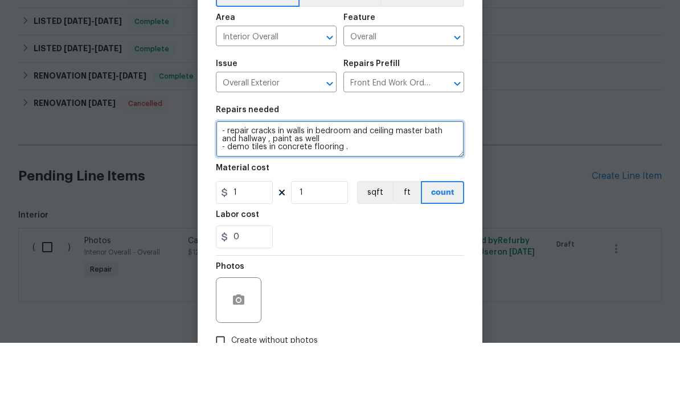
click at [280, 192] on textarea "- repair cracks in walls in bedroom and ceiling master bath and hallway , paint…" at bounding box center [340, 210] width 248 height 36
click at [440, 192] on textarea "- repair cracks in walls in bedroom and ceiling master bath and hallway , paint…" at bounding box center [340, 210] width 248 height 36
click at [312, 192] on textarea "- repair cracks in walls in bedroom and ceiling master bath and hallway , paint…" at bounding box center [340, 210] width 248 height 36
click at [359, 192] on textarea "- repair cracks in walls in bedroom and ceiling master bath and hallway , paint…" at bounding box center [340, 210] width 248 height 36
click at [277, 192] on textarea "- repair cracks in walls in bedroom and ceiling master bath and hallway , paint…" at bounding box center [340, 210] width 248 height 36
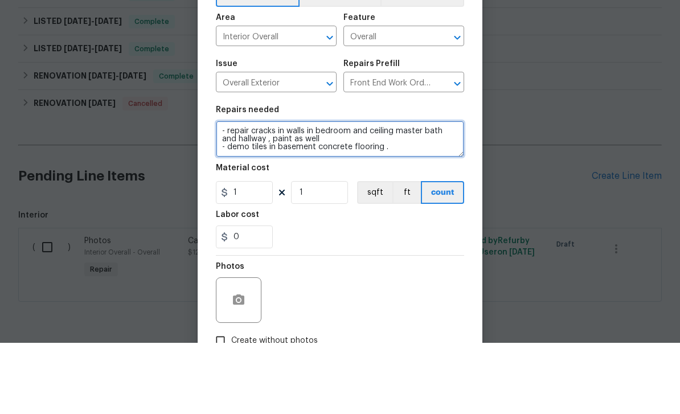
click at [412, 192] on textarea "- repair cracks in walls in bedroom and ceiling master bath and hallway , paint…" at bounding box center [340, 210] width 248 height 36
click at [399, 192] on textarea "- repair cracks in walls in bedroom and ceiling master bath and hallway , paint…" at bounding box center [340, 210] width 248 height 36
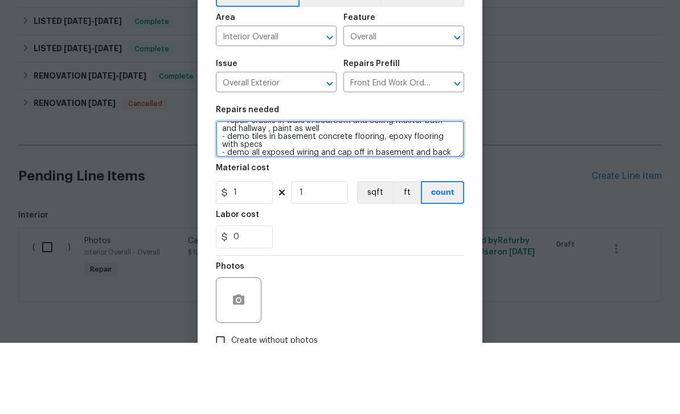
scroll to position [24, 0]
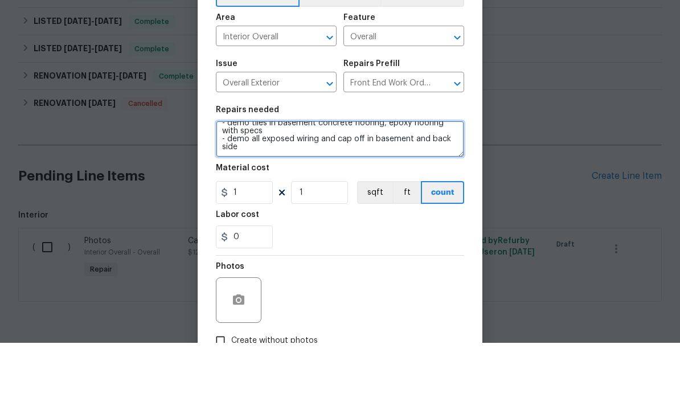
click at [296, 192] on textarea "- repair cracks in walls in bedroom and ceiling master bath and hallway , paint…" at bounding box center [340, 210] width 248 height 36
click at [431, 192] on textarea "- repair cracks in walls in bedroom and ceiling master bath and hallway , paint…" at bounding box center [340, 210] width 248 height 36
click at [368, 192] on textarea "- repair cracks in walls in bedroom and ceiling master bath and hallway , paint…" at bounding box center [340, 210] width 248 height 36
click at [293, 192] on textarea "- repair cracks in walls in bedroom and ceiling master bath and hallway , paint…" at bounding box center [340, 210] width 248 height 36
click at [406, 192] on textarea "- repair cracks in walls in bedroom and ceiling master bath and hallway , paint…" at bounding box center [340, 210] width 248 height 36
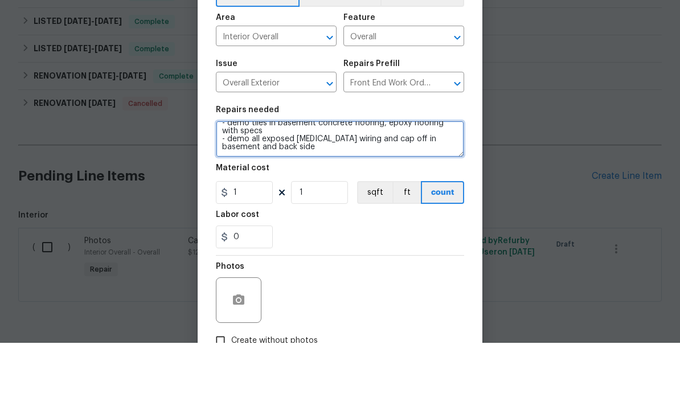
click at [275, 192] on textarea "- repair cracks in walls in bedroom and ceiling master bath and hallway , paint…" at bounding box center [340, 210] width 248 height 36
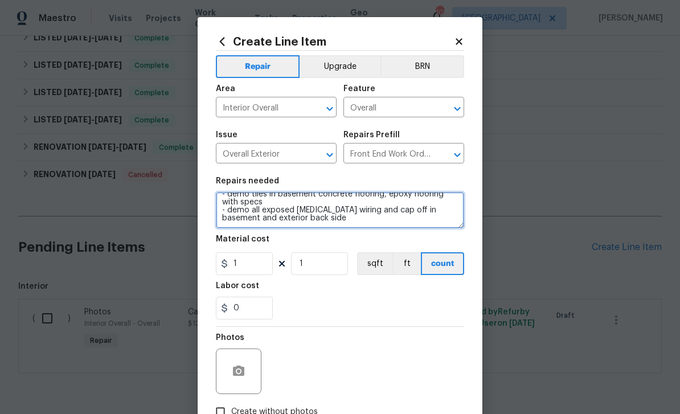
type textarea "- repair cracks in walls in bedroom and ceiling master bath and hallway , paint…"
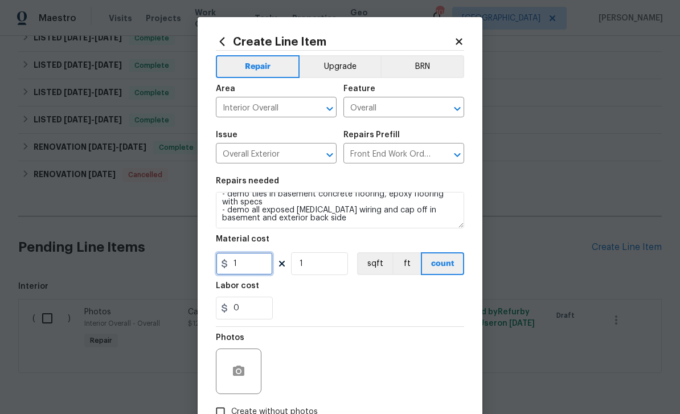
click at [260, 272] on input "1" at bounding box center [244, 263] width 57 height 23
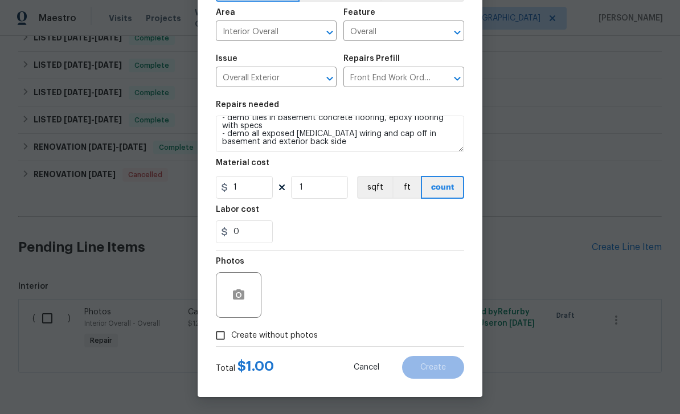
scroll to position [79, 0]
click at [221, 333] on input "Create without photos" at bounding box center [221, 336] width 22 height 22
checkbox input "true"
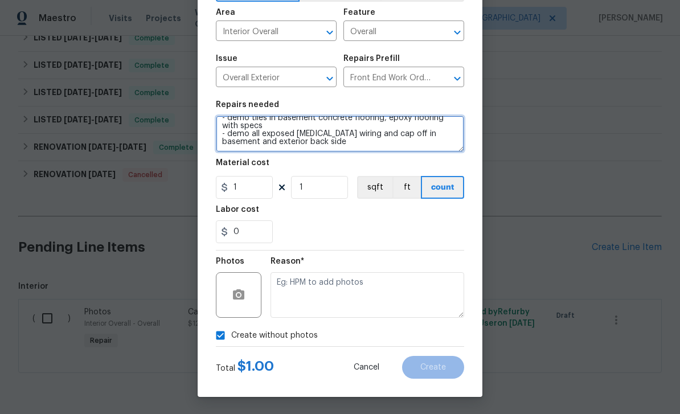
click at [391, 146] on textarea "- repair cracks in walls in bedroom and ceiling master bath and hallway , paint…" at bounding box center [340, 134] width 248 height 36
type textarea "- repair cracks in walls in bedroom and ceiling master bath and hallway , paint…"
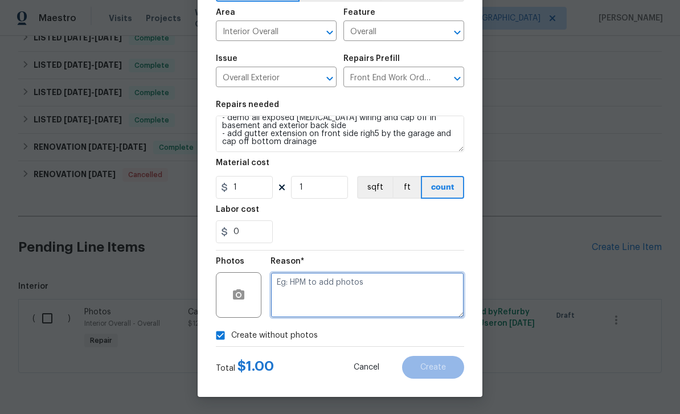
click at [416, 289] on textarea at bounding box center [368, 295] width 194 height 46
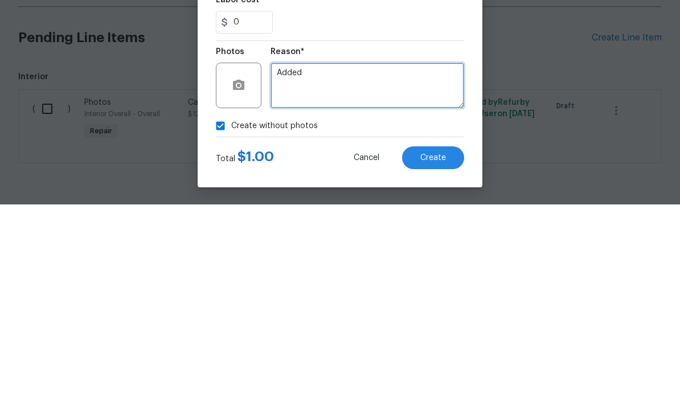
type textarea "Added"
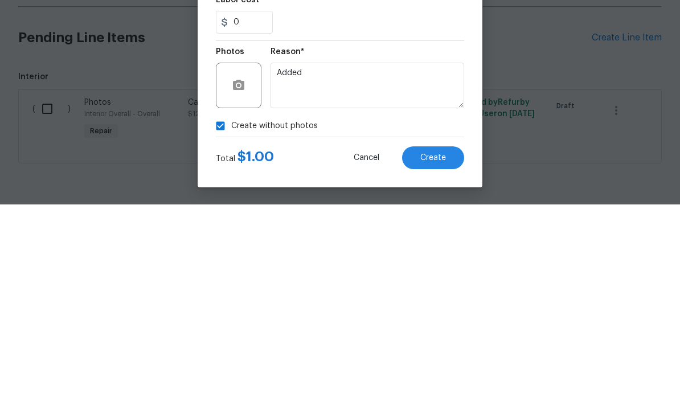
click at [452, 356] on button "Create" at bounding box center [433, 367] width 62 height 23
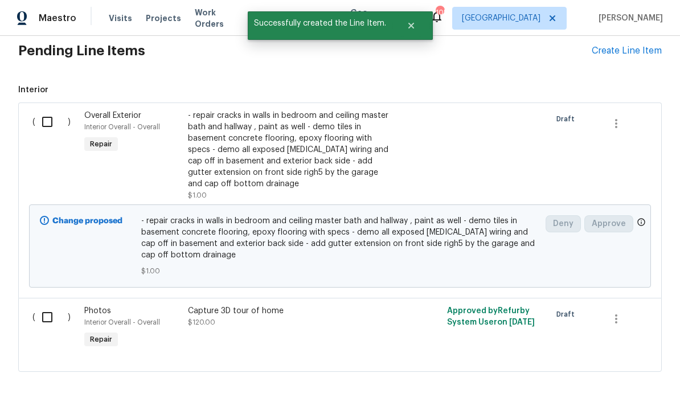
scroll to position [549, 0]
click at [44, 111] on input "checkbox" at bounding box center [51, 123] width 32 height 24
checkbox input "true"
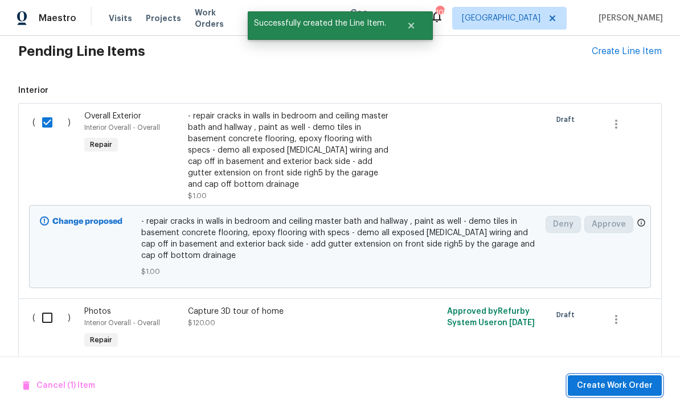
click at [621, 377] on button "Create Work Order" at bounding box center [615, 385] width 94 height 21
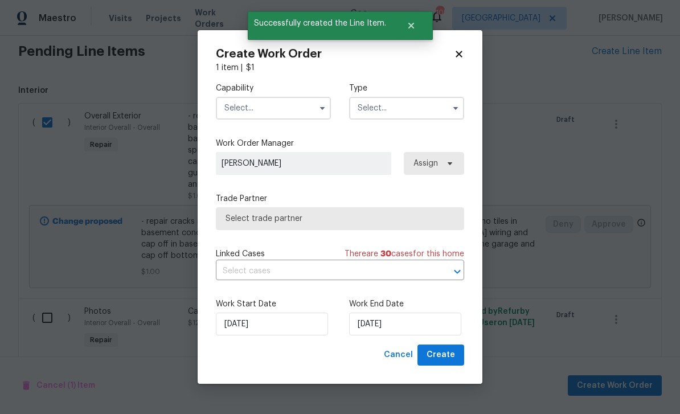
click at [309, 111] on input "text" at bounding box center [273, 108] width 115 height 23
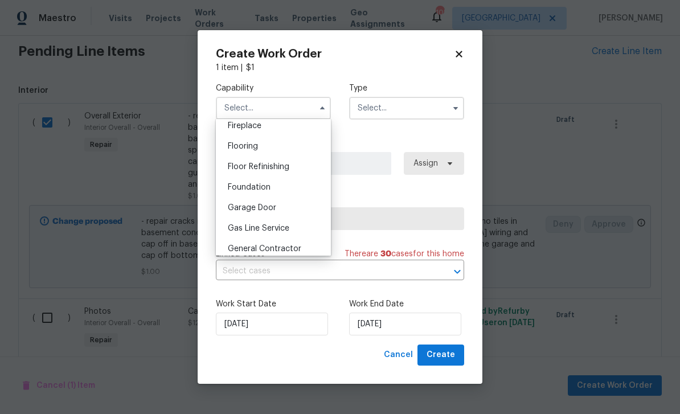
scroll to position [440, 0]
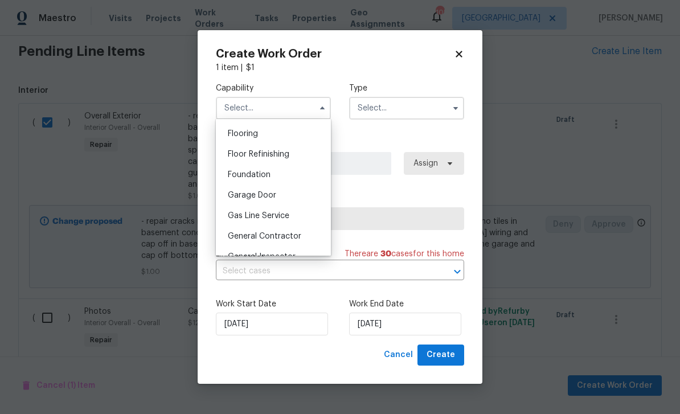
click at [301, 232] on div "General Contractor" at bounding box center [273, 236] width 109 height 21
type input "General Contractor"
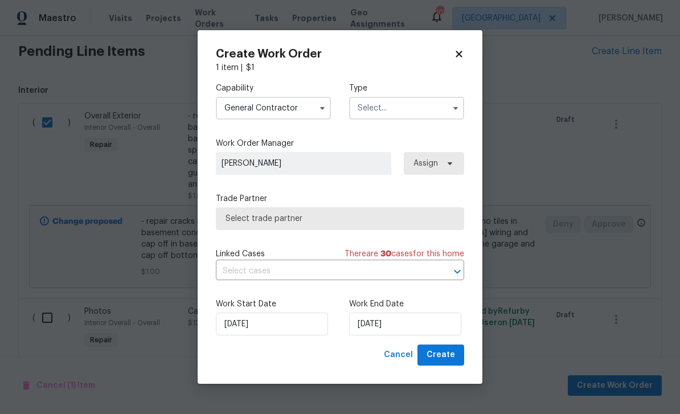
click at [393, 101] on input "text" at bounding box center [406, 108] width 115 height 23
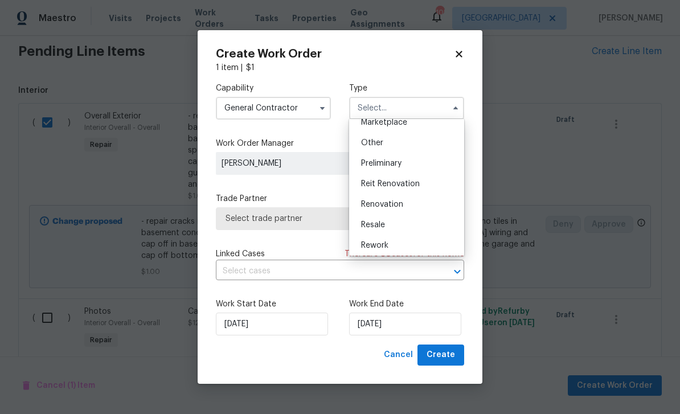
scroll to position [215, 0]
click at [417, 203] on div "Renovation" at bounding box center [406, 204] width 109 height 21
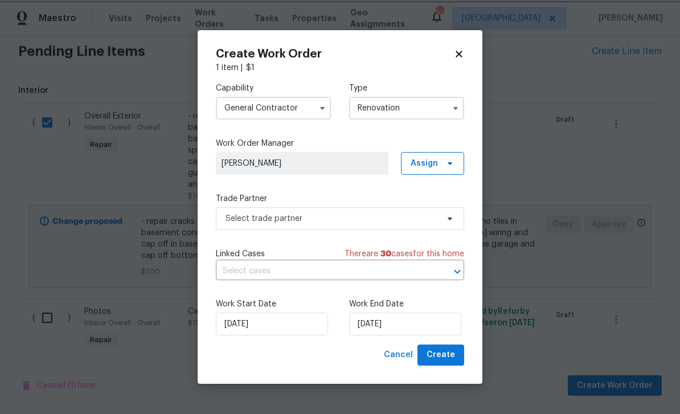
scroll to position [0, 0]
click at [415, 105] on input "Renovation" at bounding box center [406, 108] width 115 height 23
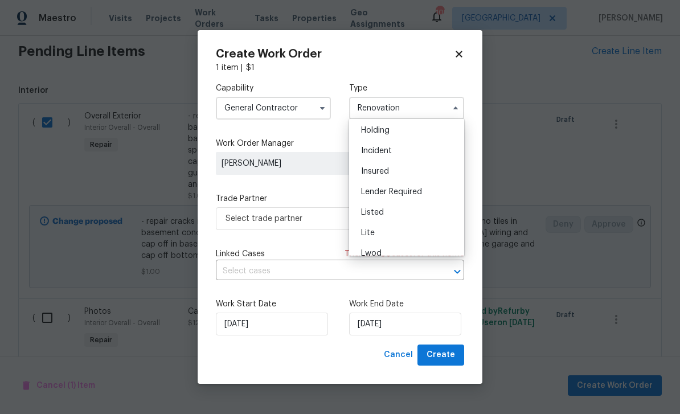
scroll to position [52, 0]
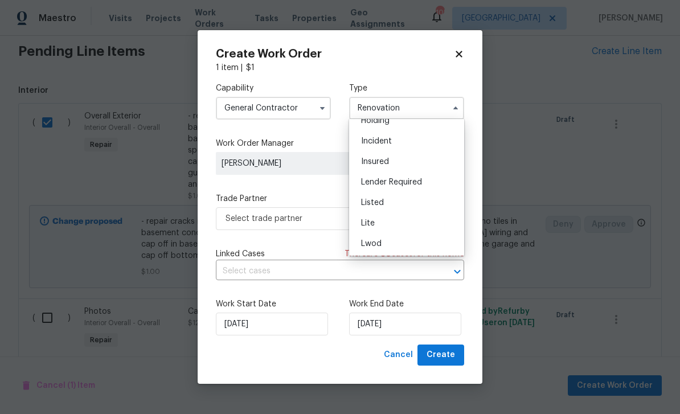
click at [401, 203] on div "Listed" at bounding box center [406, 203] width 109 height 21
type input "Listed"
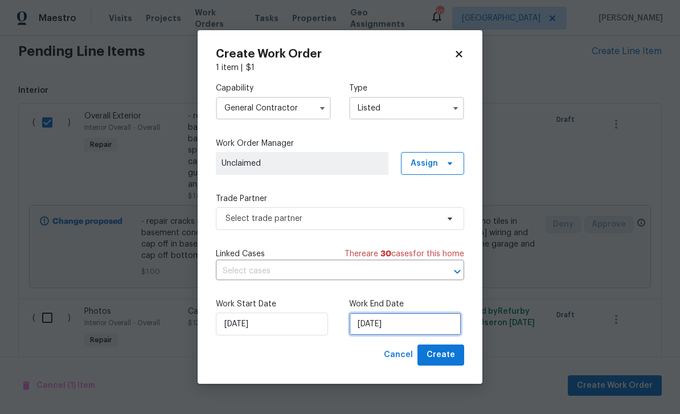
click at [419, 328] on input "8/25/2025" at bounding box center [405, 324] width 112 height 23
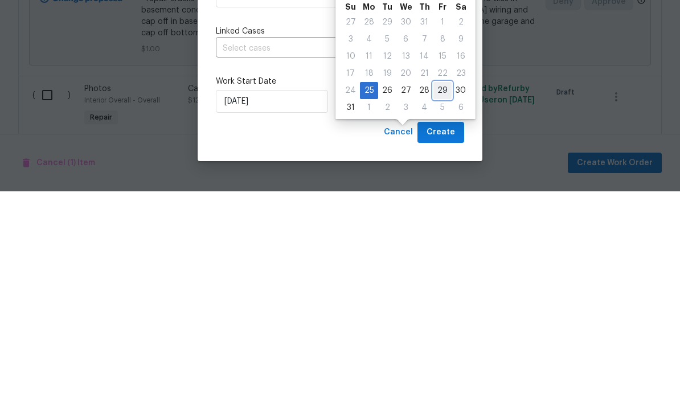
click at [440, 305] on div "29" at bounding box center [443, 313] width 18 height 16
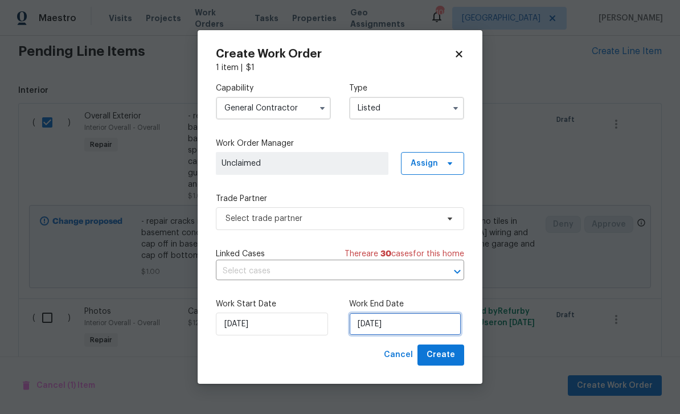
click at [426, 327] on input "[DATE]" at bounding box center [405, 324] width 112 height 23
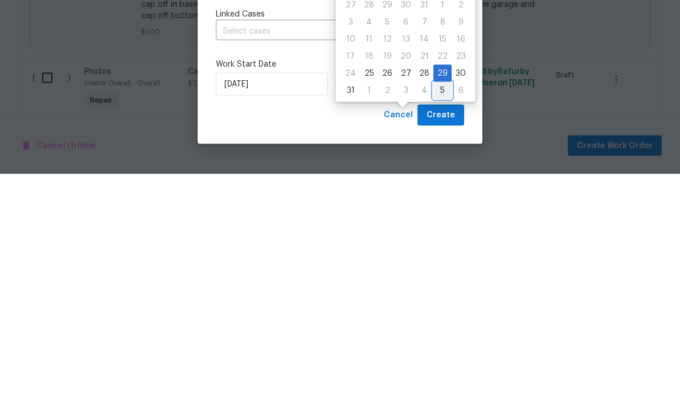
click at [437, 322] on div "5" at bounding box center [443, 330] width 18 height 16
type input "[DATE]"
select select "8"
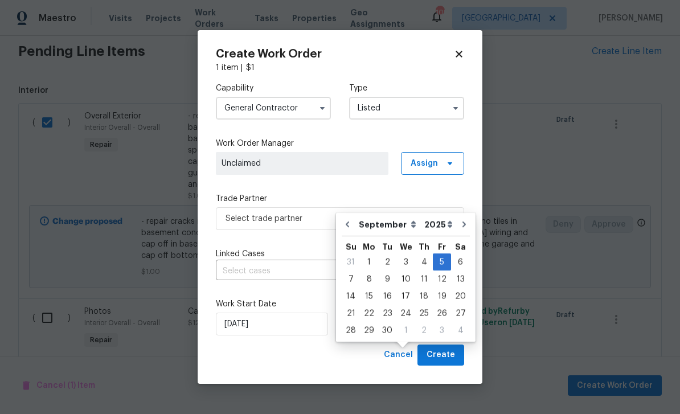
click at [447, 134] on div "Capability General Contractor Type Listed Work Order Manager Unclaimed Assign T…" at bounding box center [340, 208] width 248 height 271
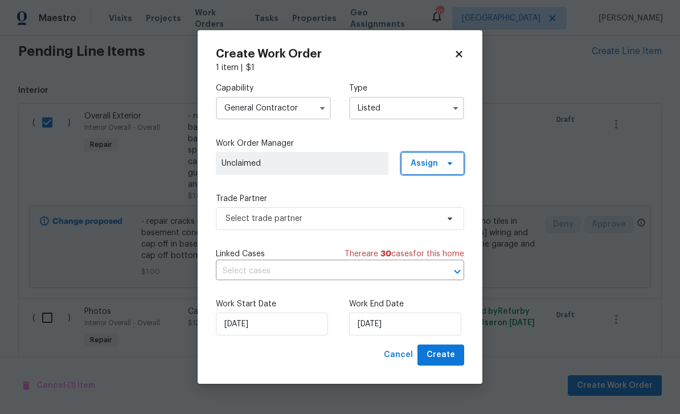
click at [430, 162] on span "Assign" at bounding box center [424, 163] width 27 height 11
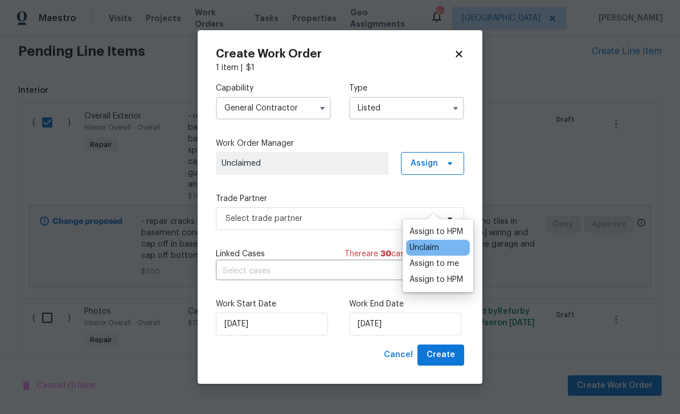
click at [449, 274] on div "Assign to HPM" at bounding box center [437, 279] width 54 height 11
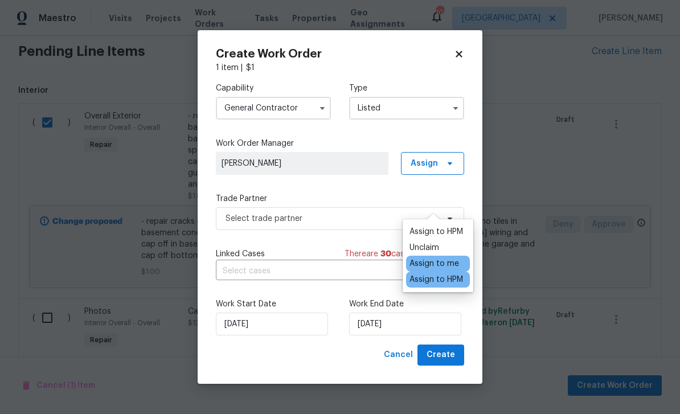
click at [365, 186] on div "Capability General Contractor Type Listed Work Order Manager Juan Lozano Assign…" at bounding box center [340, 208] width 248 height 271
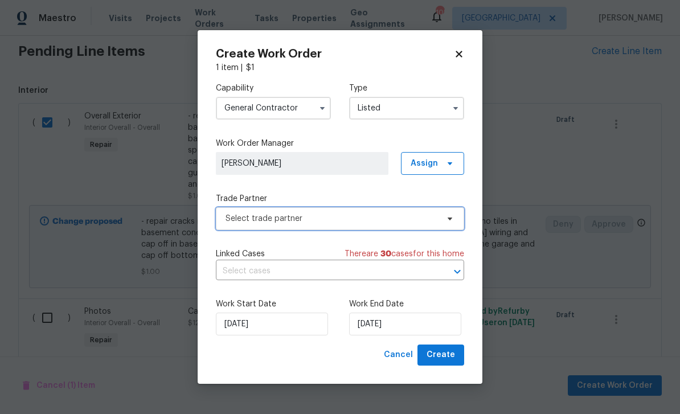
click at [404, 218] on span "Select trade partner" at bounding box center [332, 218] width 212 height 11
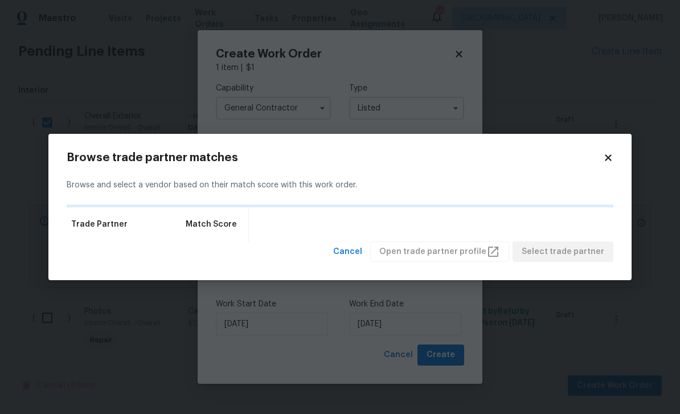
click at [35, 99] on body "Maestro Visits Projects Work Orders Tasks Properties Geo Assignments 105 Atlant…" at bounding box center [340, 207] width 680 height 414
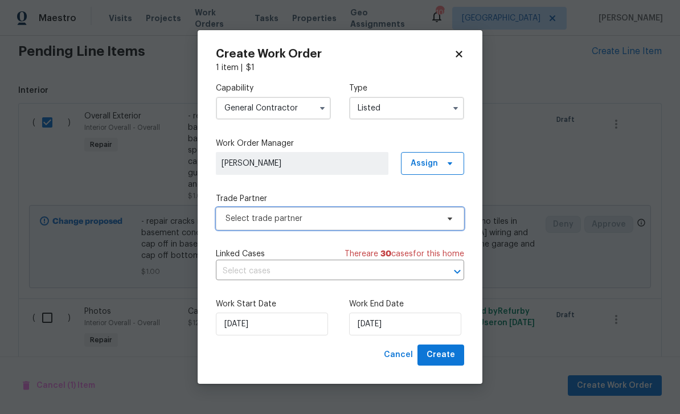
click at [424, 216] on span "Select trade partner" at bounding box center [332, 218] width 212 height 11
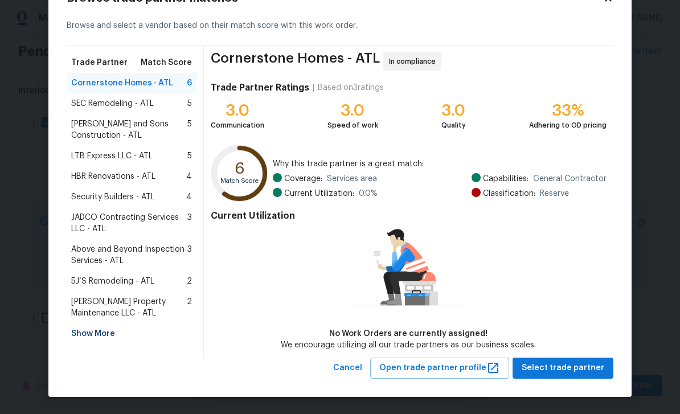
scroll to position [42, 0]
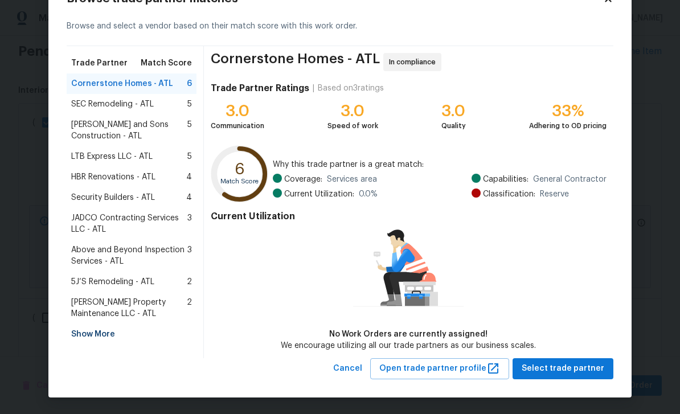
click at [95, 338] on div "Show More" at bounding box center [132, 334] width 130 height 21
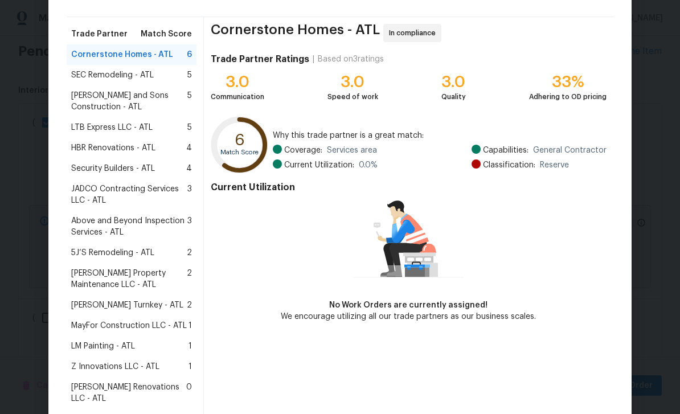
scroll to position [76, 0]
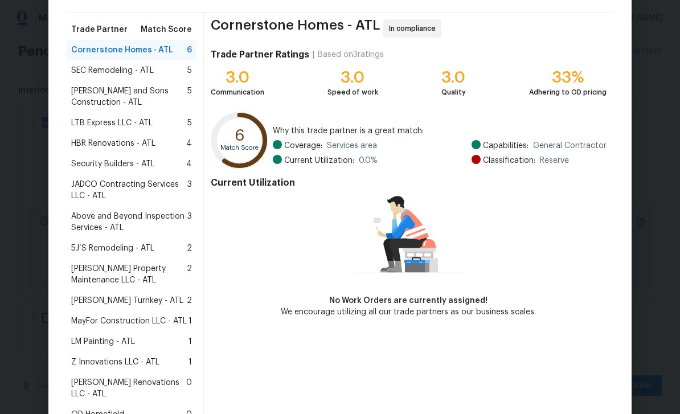
click at [95, 304] on span "Davis Turnkey - ATL" at bounding box center [127, 300] width 112 height 11
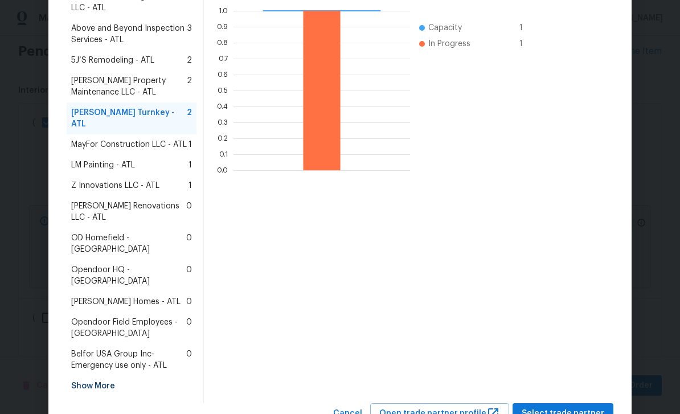
scroll to position [263, 0]
click at [84, 160] on span "LM Painting - ATL" at bounding box center [103, 165] width 64 height 11
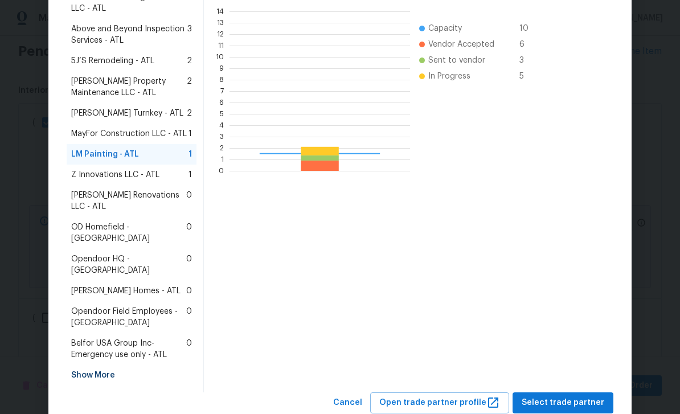
scroll to position [160, 181]
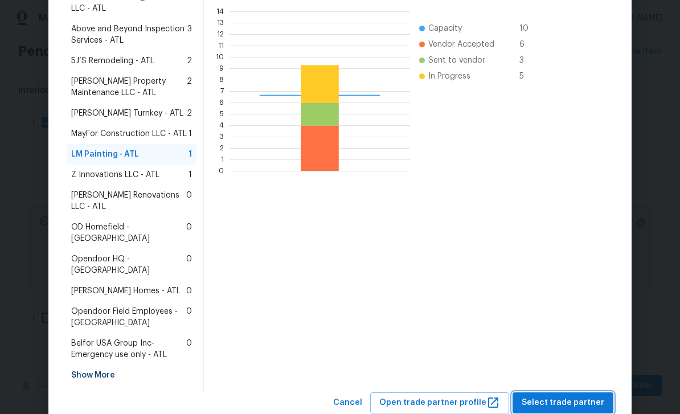
click at [582, 396] on span "Select trade partner" at bounding box center [563, 403] width 83 height 14
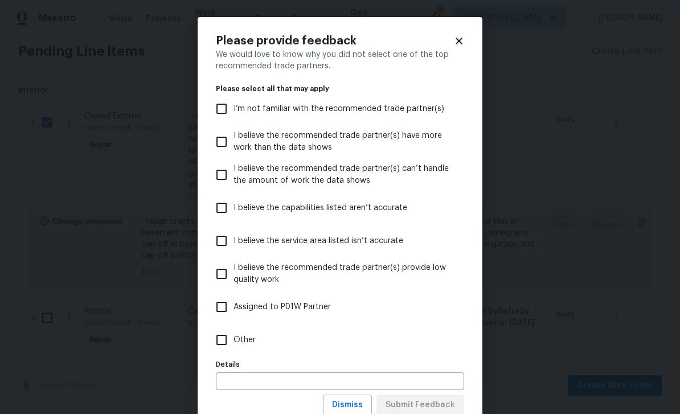
scroll to position [0, 0]
click at [432, 110] on span "I’m not familiar with the recommended trade partner(s)" at bounding box center [339, 109] width 211 height 12
click at [234, 110] on input "I’m not familiar with the recommended trade partner(s)" at bounding box center [222, 109] width 24 height 24
checkbox input "true"
click at [453, 398] on button "Submit Feedback" at bounding box center [421, 405] width 88 height 21
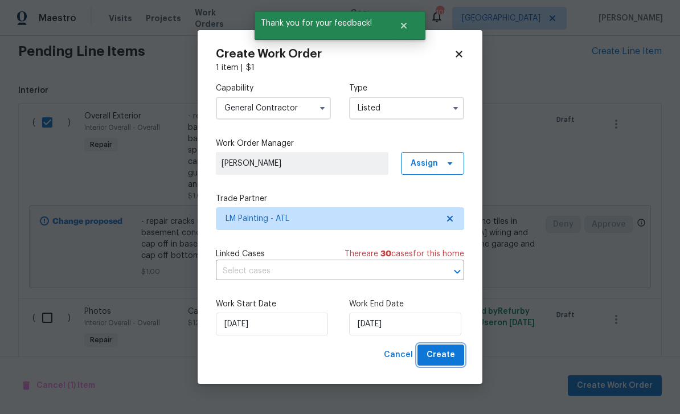
click at [452, 360] on span "Create" at bounding box center [441, 355] width 28 height 14
checkbox input "false"
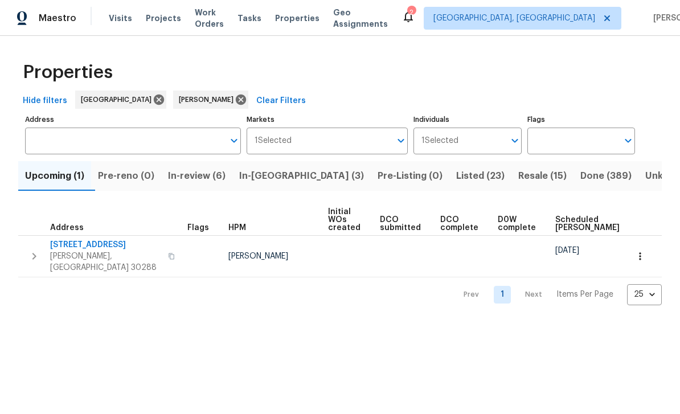
click at [294, 182] on span "In-reno (3)" at bounding box center [301, 176] width 125 height 16
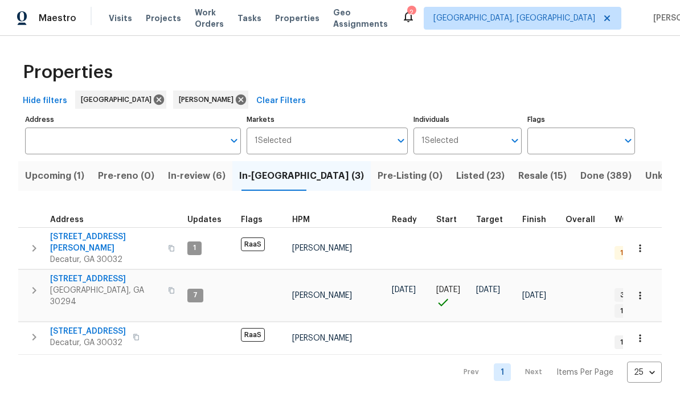
click at [112, 273] on span "3491 Saddle Creek Ln" at bounding box center [105, 278] width 111 height 11
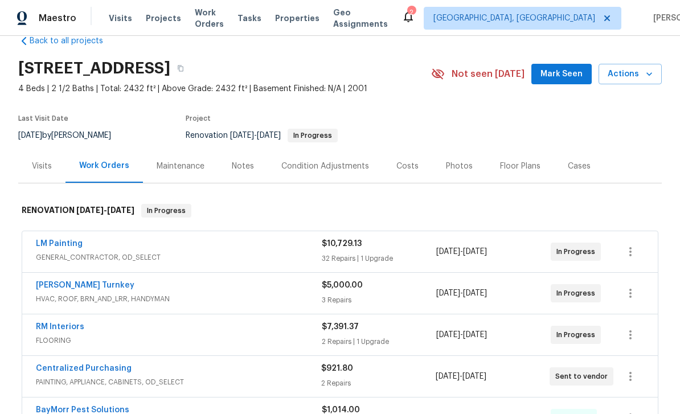
scroll to position [28, 0]
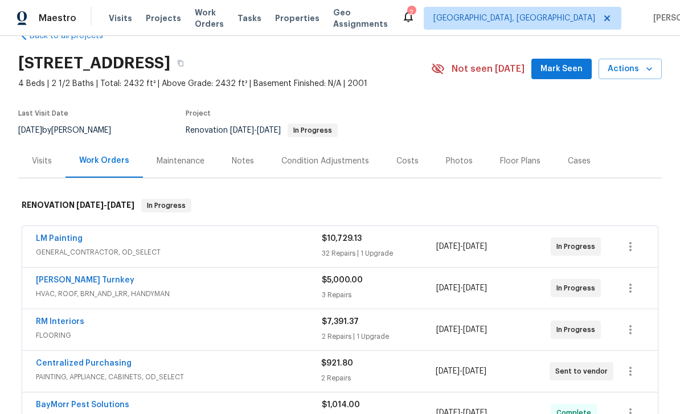
click at [73, 240] on link "LM Painting" at bounding box center [59, 239] width 47 height 8
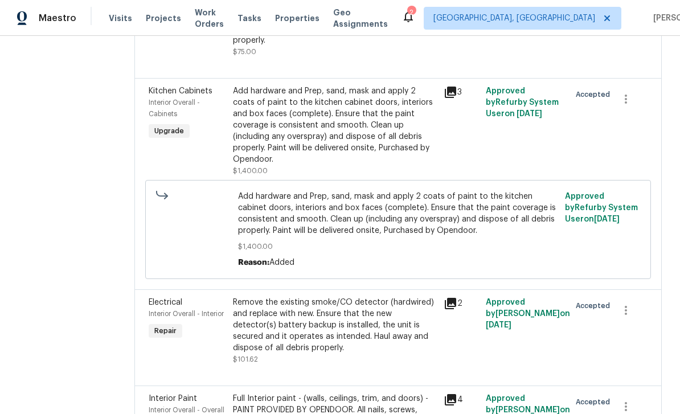
scroll to position [3026, 0]
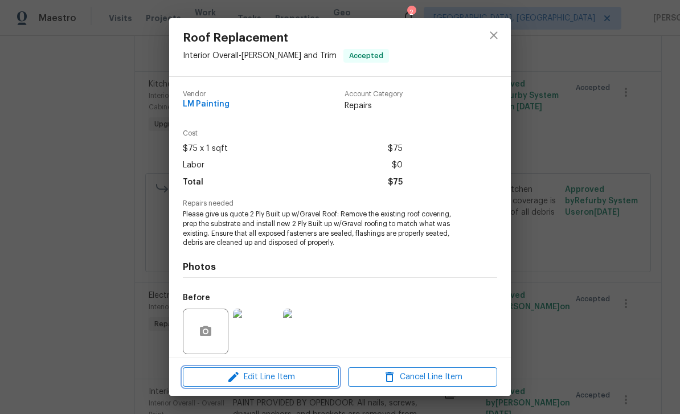
click at [307, 382] on span "Edit Line Item" at bounding box center [260, 377] width 149 height 14
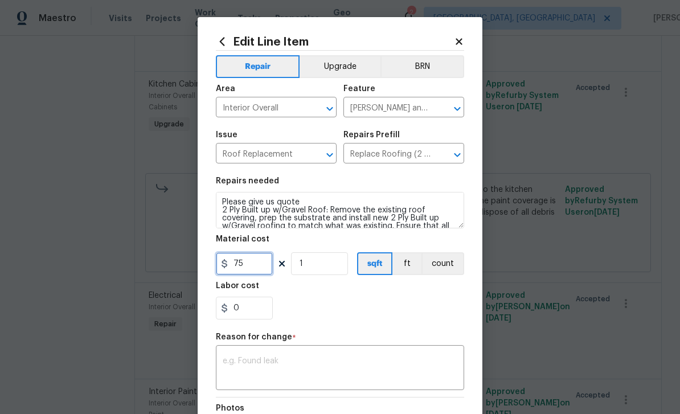
click at [260, 268] on input "75" at bounding box center [244, 263] width 57 height 23
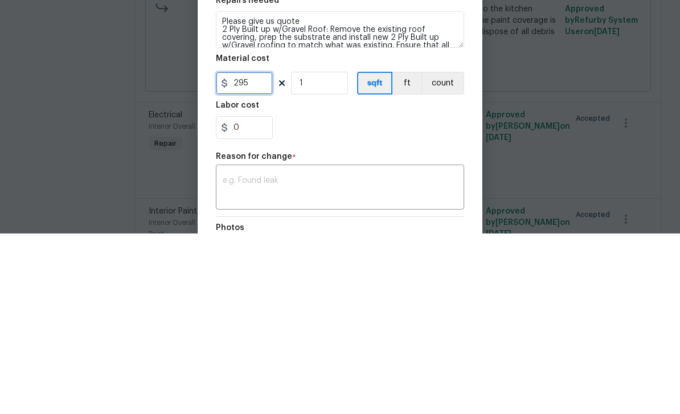
type input "295"
click at [317, 252] on input "1" at bounding box center [319, 263] width 57 height 23
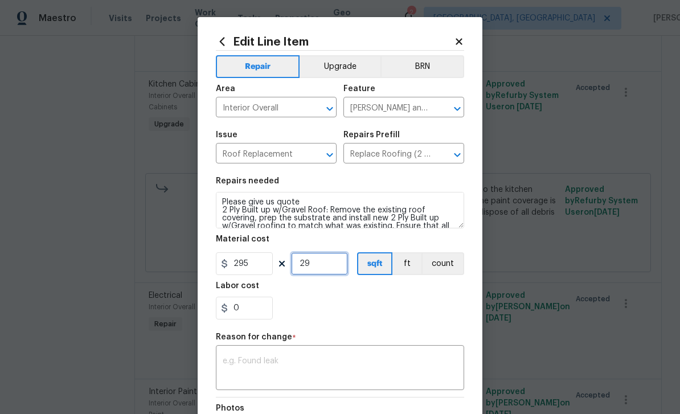
type input "29"
click at [428, 362] on textarea at bounding box center [340, 369] width 235 height 24
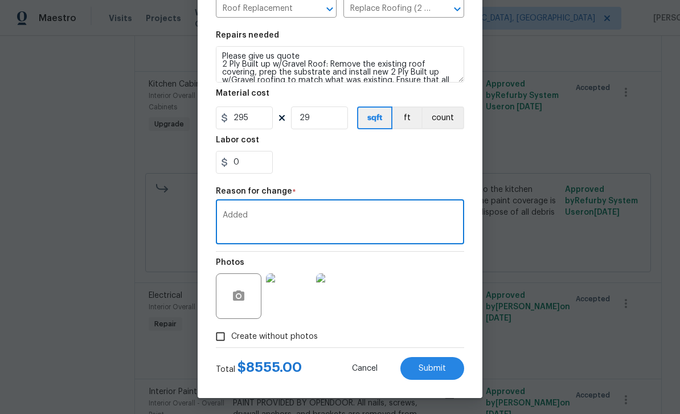
scroll to position [145, 0]
type textarea "Added"
click at [447, 373] on button "Submit" at bounding box center [432, 369] width 64 height 23
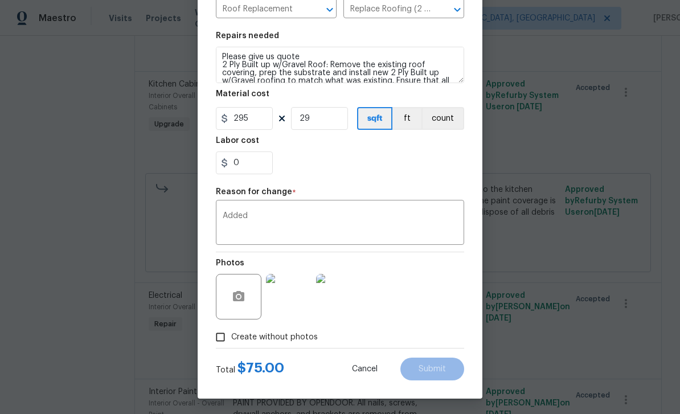
type input "1"
type input "75"
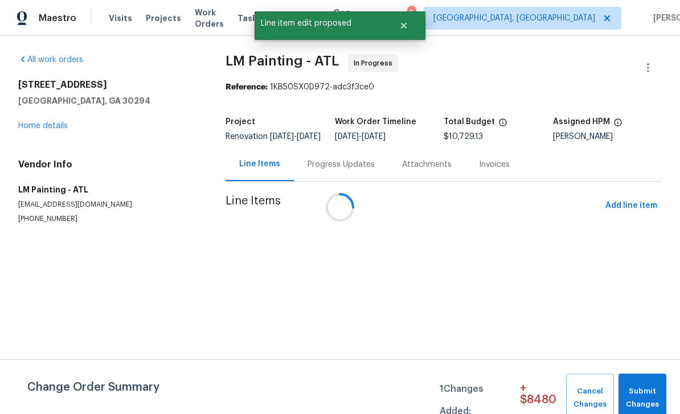
scroll to position [0, 0]
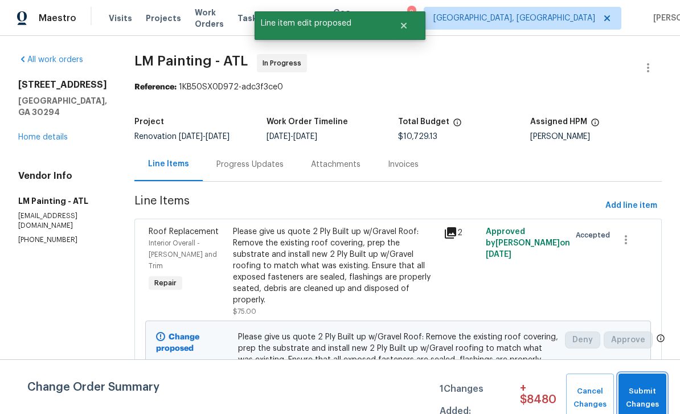
click at [646, 398] on span "Submit Changes" at bounding box center [642, 398] width 36 height 26
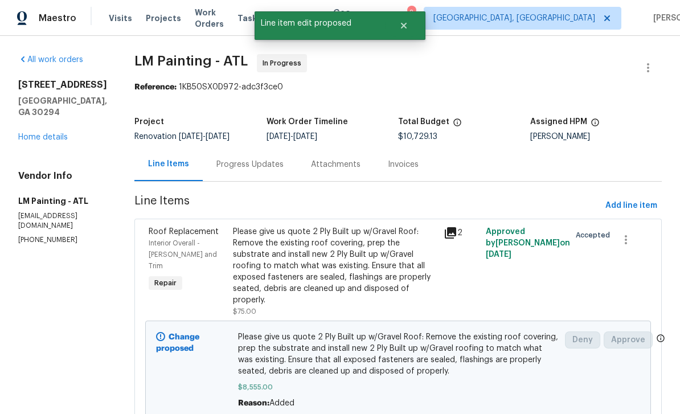
click at [50, 133] on link "Home details" at bounding box center [43, 137] width 50 height 8
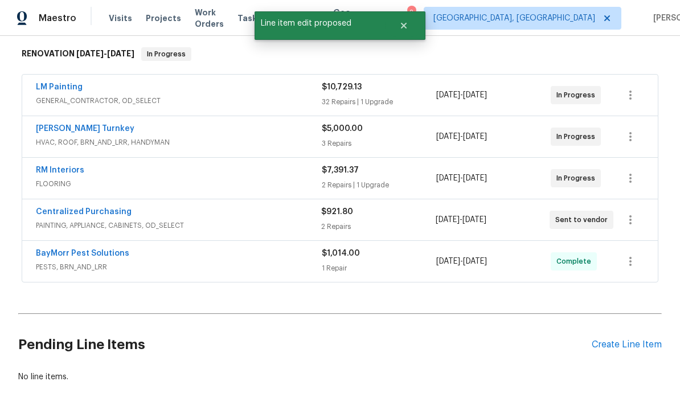
scroll to position [185, 0]
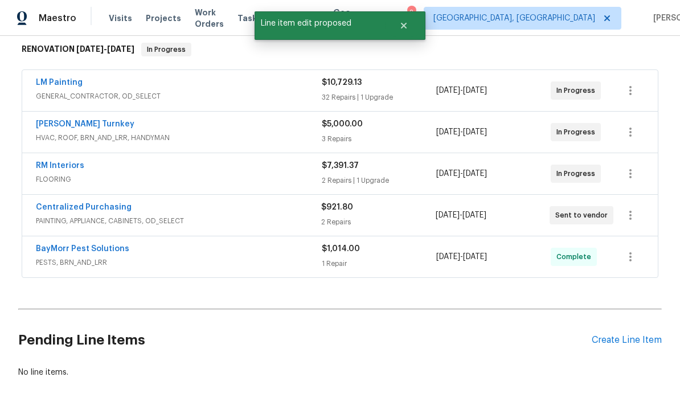
click at [56, 167] on link "RM Interiors" at bounding box center [60, 166] width 48 height 8
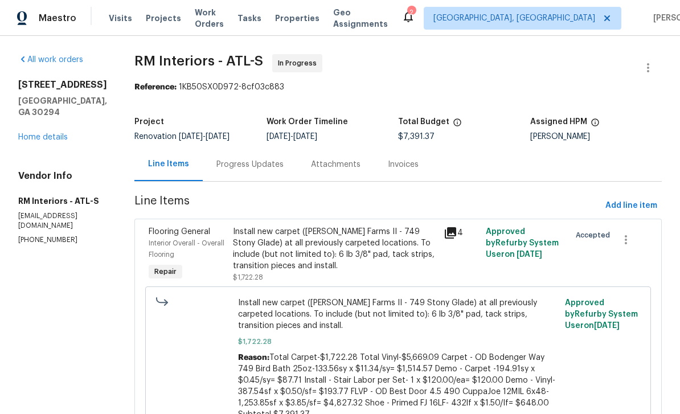
click at [216, 165] on div "Progress Updates" at bounding box center [249, 164] width 67 height 11
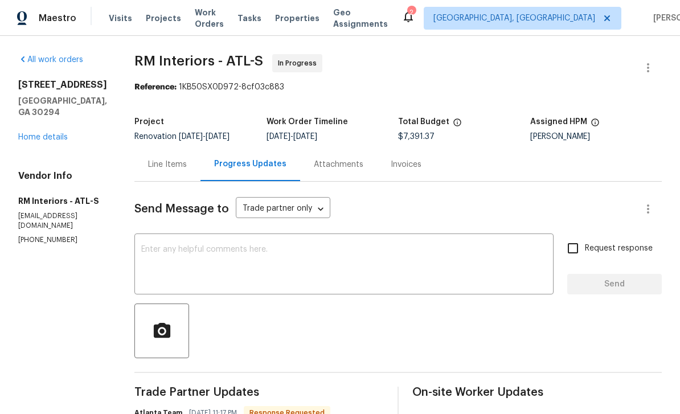
click at [528, 273] on textarea at bounding box center [344, 266] width 406 height 40
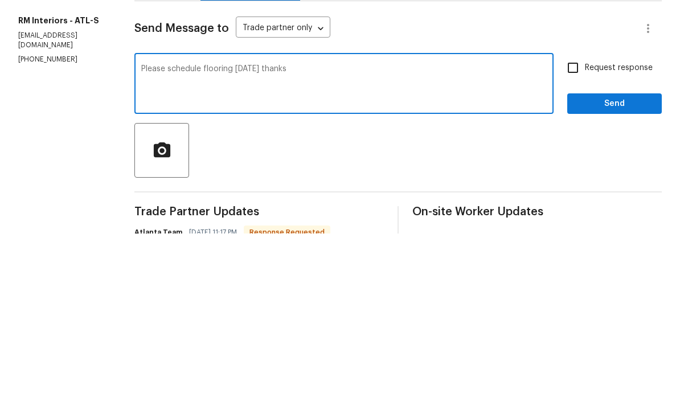
scroll to position [36, 0]
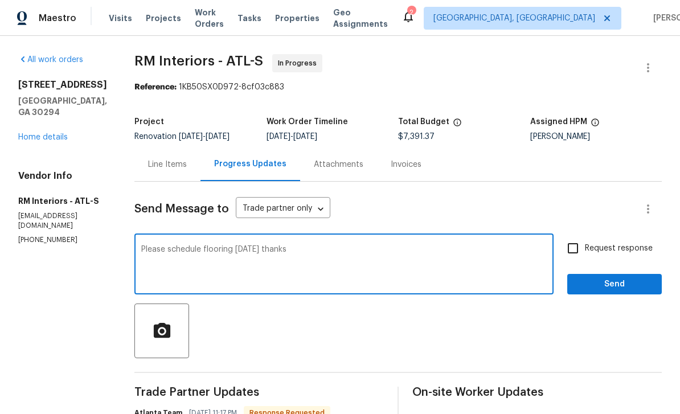
type textarea "Please schedule flooring [DATE] thanks"
click at [576, 236] on input "Request response" at bounding box center [573, 248] width 24 height 24
checkbox input "true"
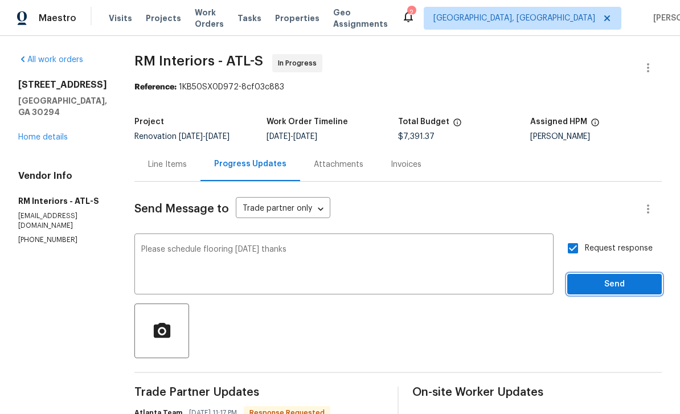
click at [611, 277] on span "Send" at bounding box center [615, 284] width 76 height 14
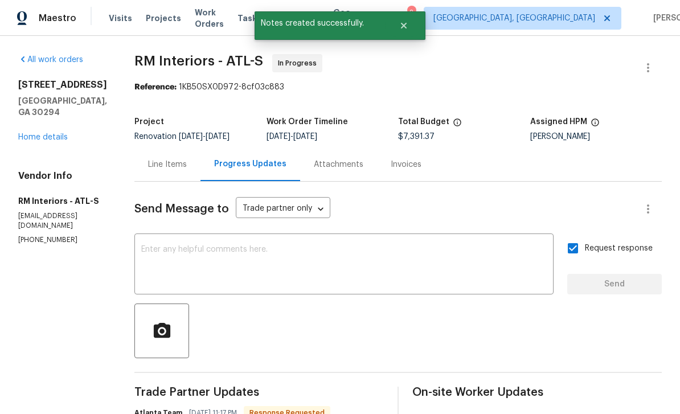
click at [33, 104] on h5 "[GEOGRAPHIC_DATA], GA 30294" at bounding box center [62, 106] width 89 height 23
click at [42, 133] on link "Home details" at bounding box center [43, 137] width 50 height 8
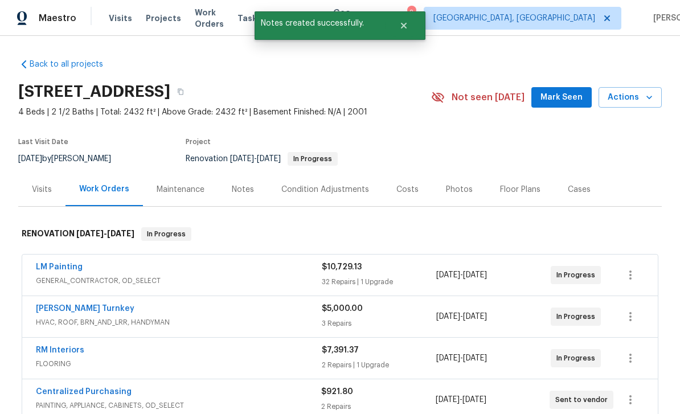
click at [239, 177] on div "Notes" at bounding box center [243, 190] width 50 height 34
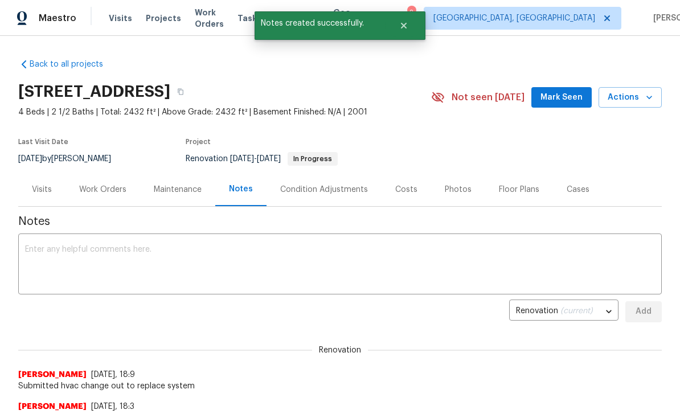
click at [483, 255] on textarea at bounding box center [340, 266] width 630 height 40
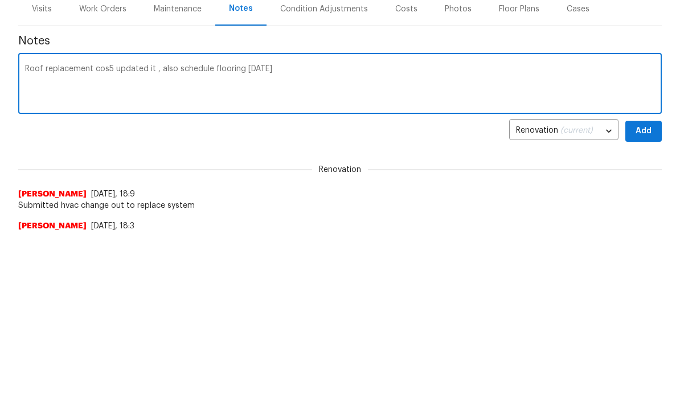
type textarea "Roof replacement cos5 updated it , also schedule flooring [DATE]"
click at [649, 305] on span "Add" at bounding box center [644, 312] width 18 height 14
